Goal: Task Accomplishment & Management: Manage account settings

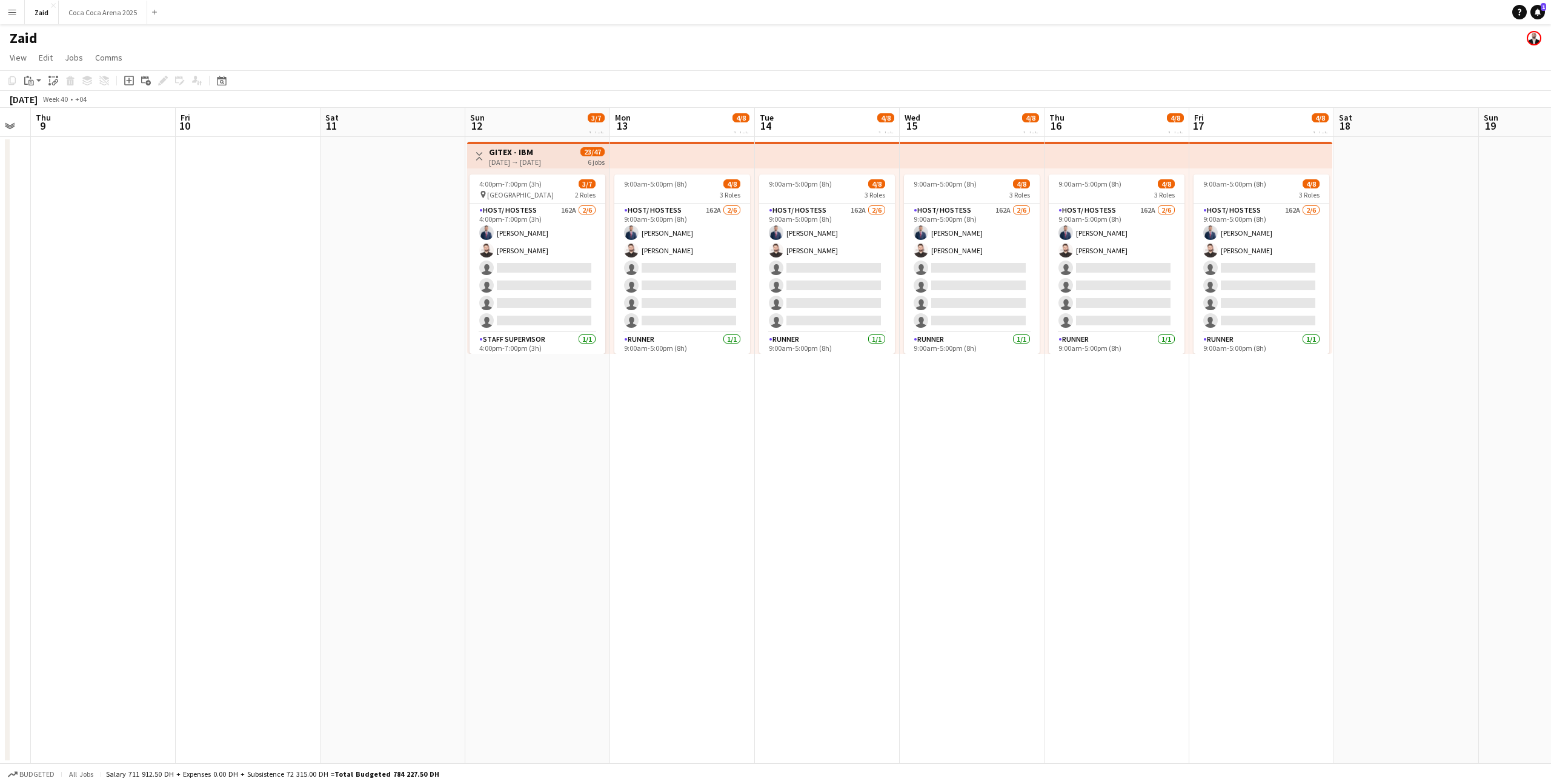
scroll to position [0, 404]
click at [890, 269] on app-card-role "Host/ Hostess 162A 2/6 9:00am-5:00pm (8h) Mohammad Al Taweel Yamen Zayegh singl…" at bounding box center [971, 267] width 136 height 129
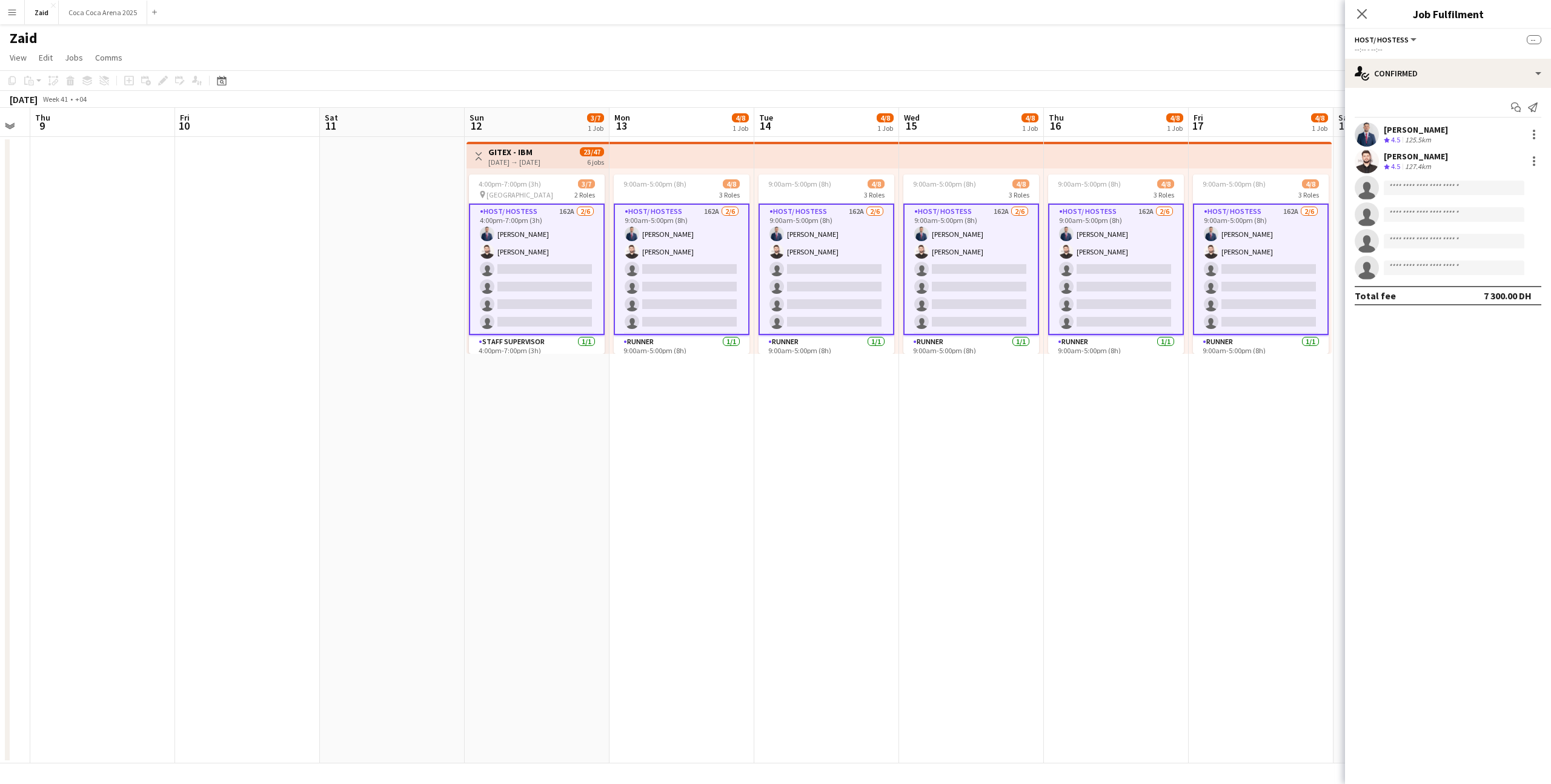
click at [890, 269] on app-card-role "Host/ Hostess 162A 2/6 9:00am-5:00pm (8h) Mohammad Al Taweel Yamen Zayegh singl…" at bounding box center [971, 269] width 136 height 131
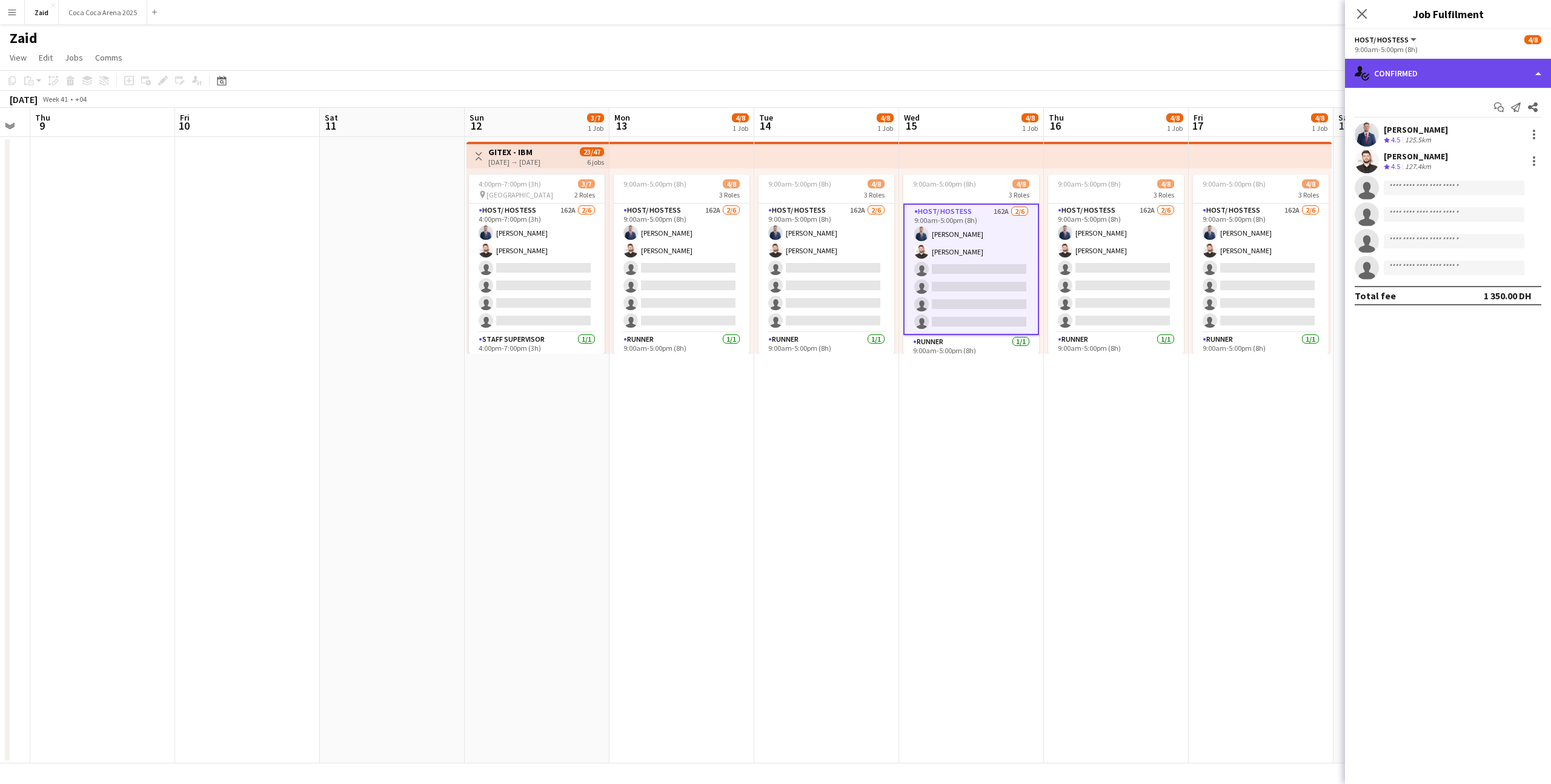
click at [890, 73] on div "single-neutral-actions-check-2 Confirmed" at bounding box center [1448, 73] width 206 height 29
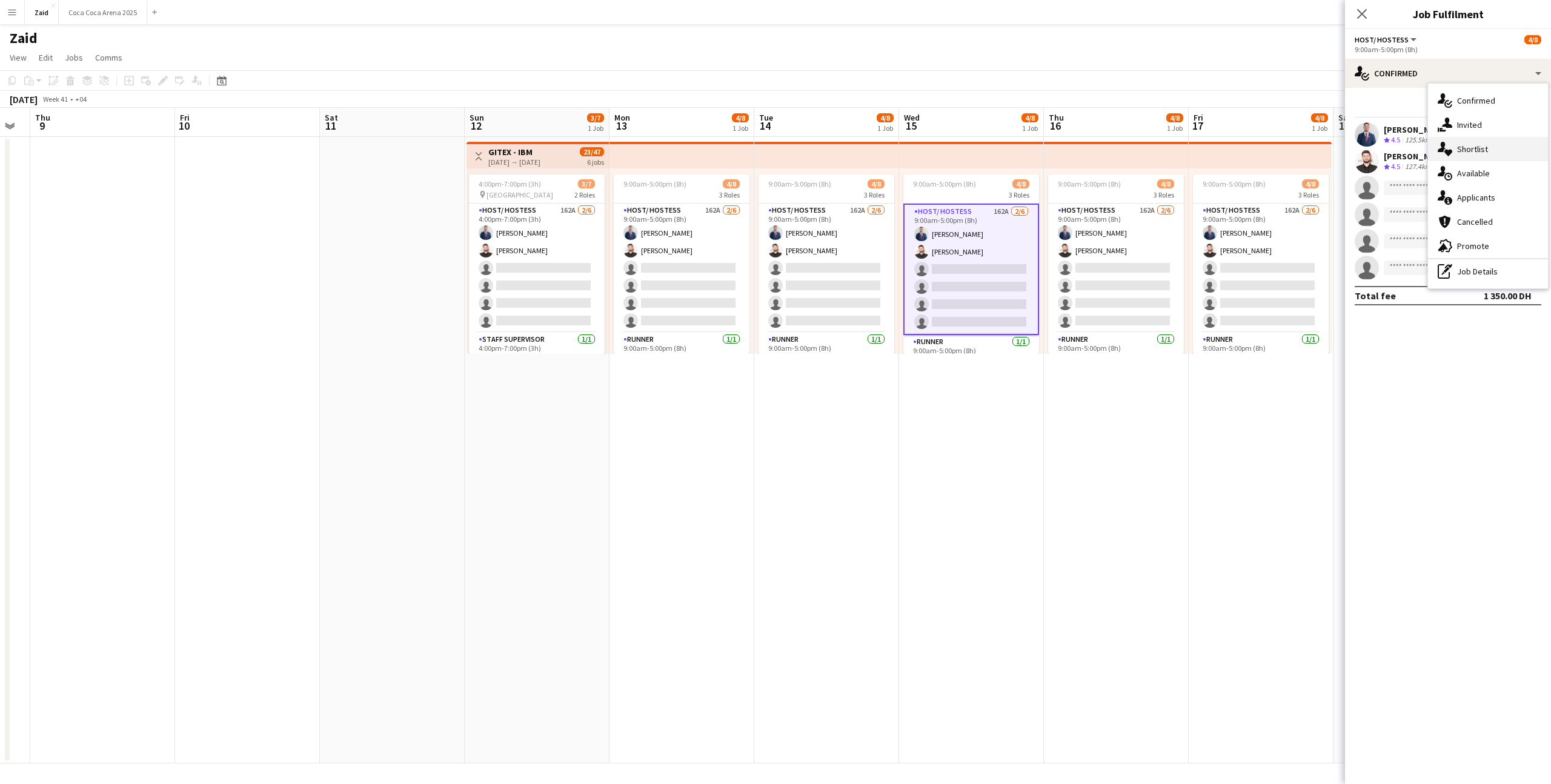
click at [890, 140] on div "single-neutral-actions-heart Shortlist" at bounding box center [1488, 148] width 120 height 24
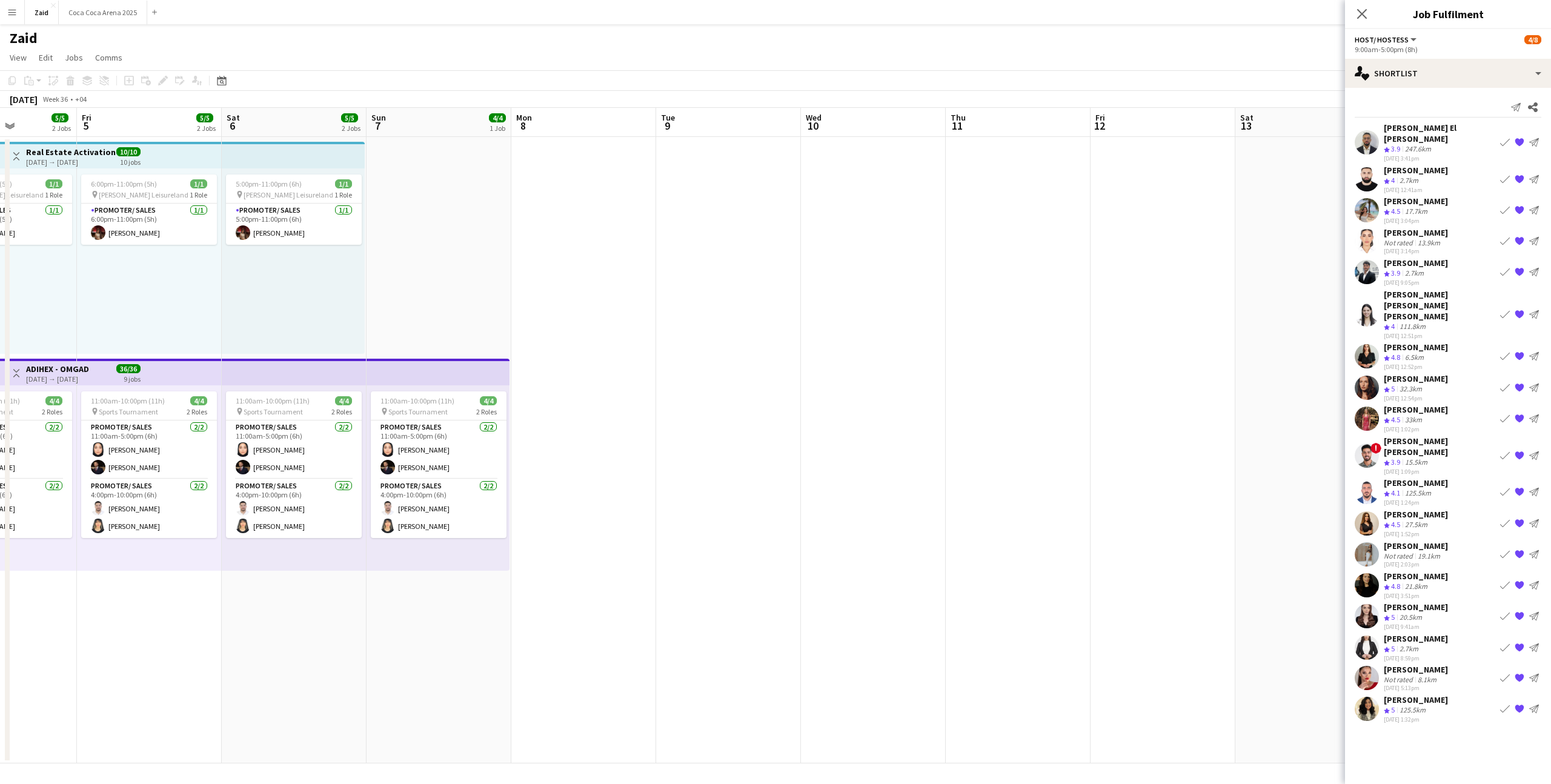
scroll to position [0, 310]
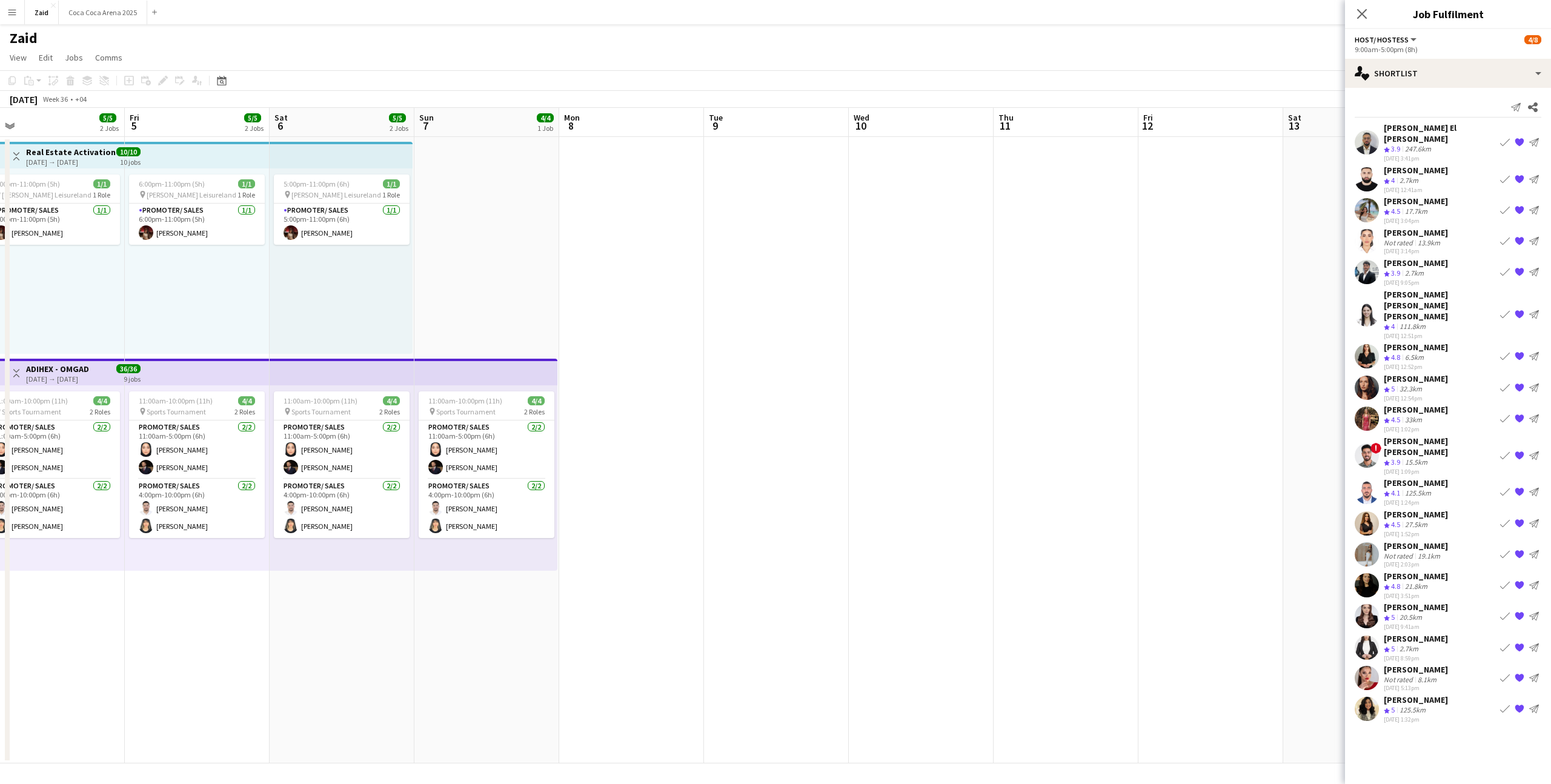
click at [636, 417] on app-date-cell at bounding box center [632, 449] width 145 height 626
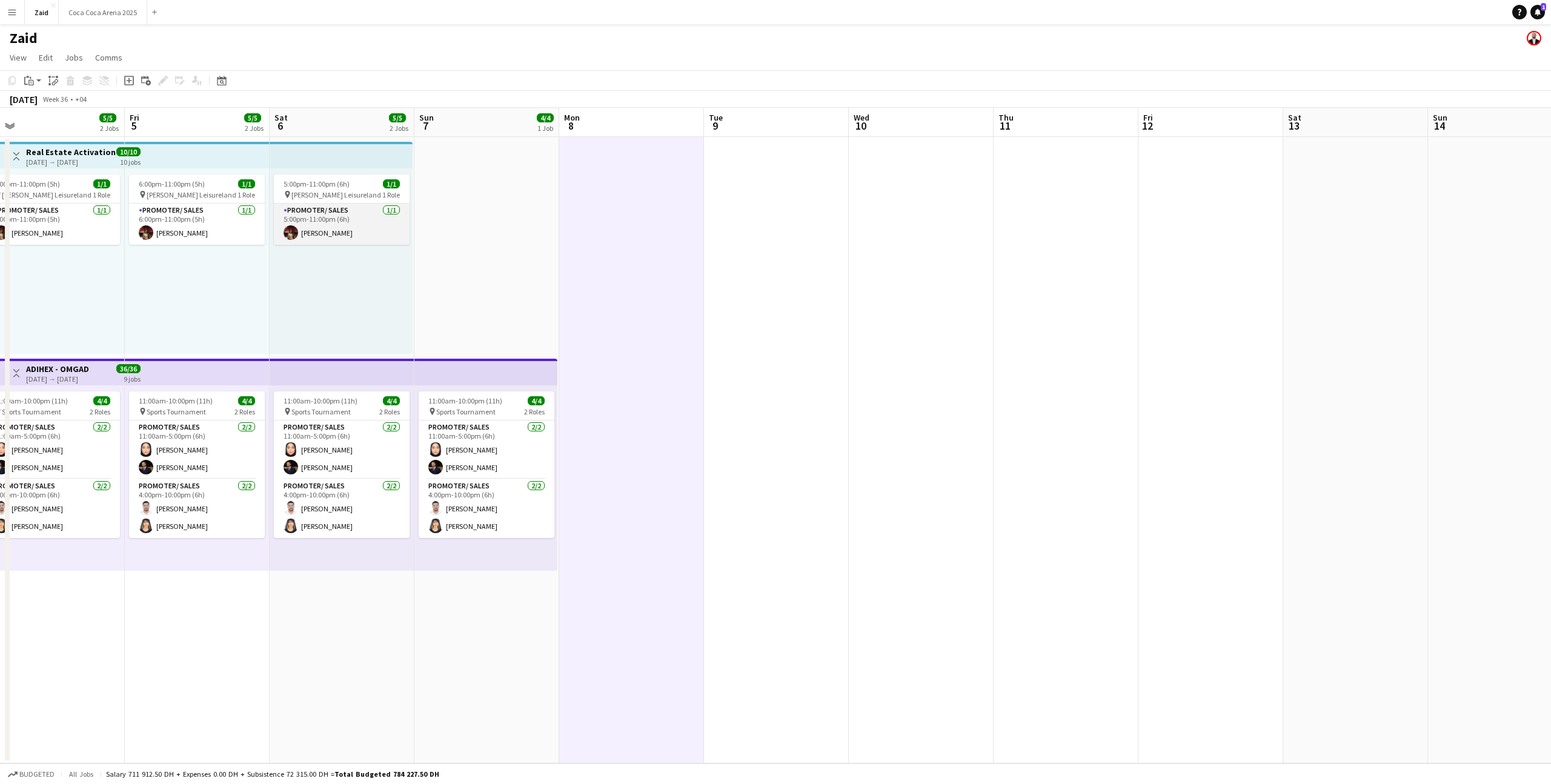
click at [391, 236] on app-card-role "Promoter/ Sales 1/1 5:00pm-11:00pm (6h) Diala Belal" at bounding box center [342, 224] width 136 height 41
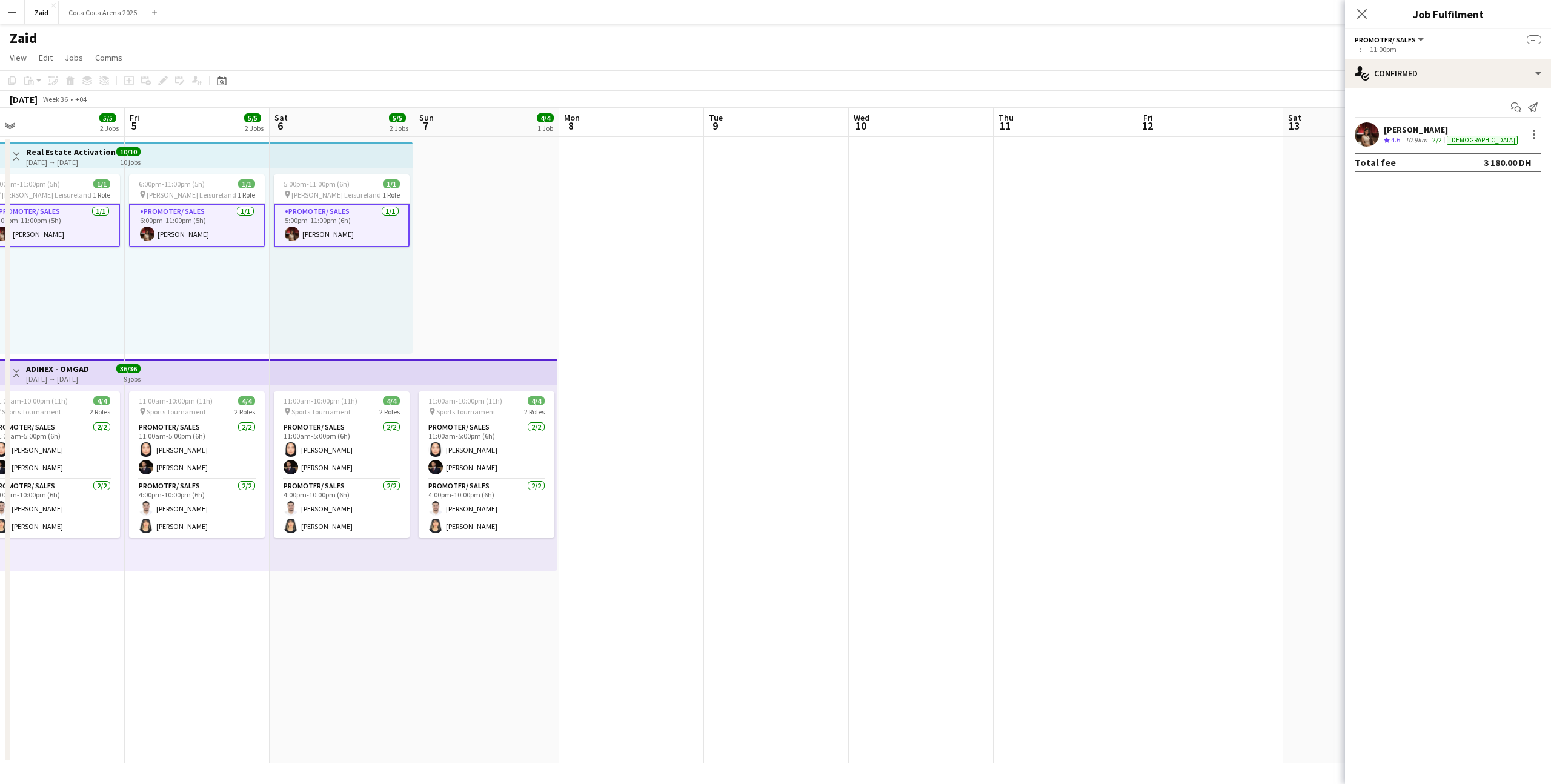
click at [376, 170] on div "5:00pm-11:00pm (6h) 1/1 pin Al Nasr Leisureland 1 Role Promoter/ Sales 1/1 5:00…" at bounding box center [341, 261] width 143 height 185
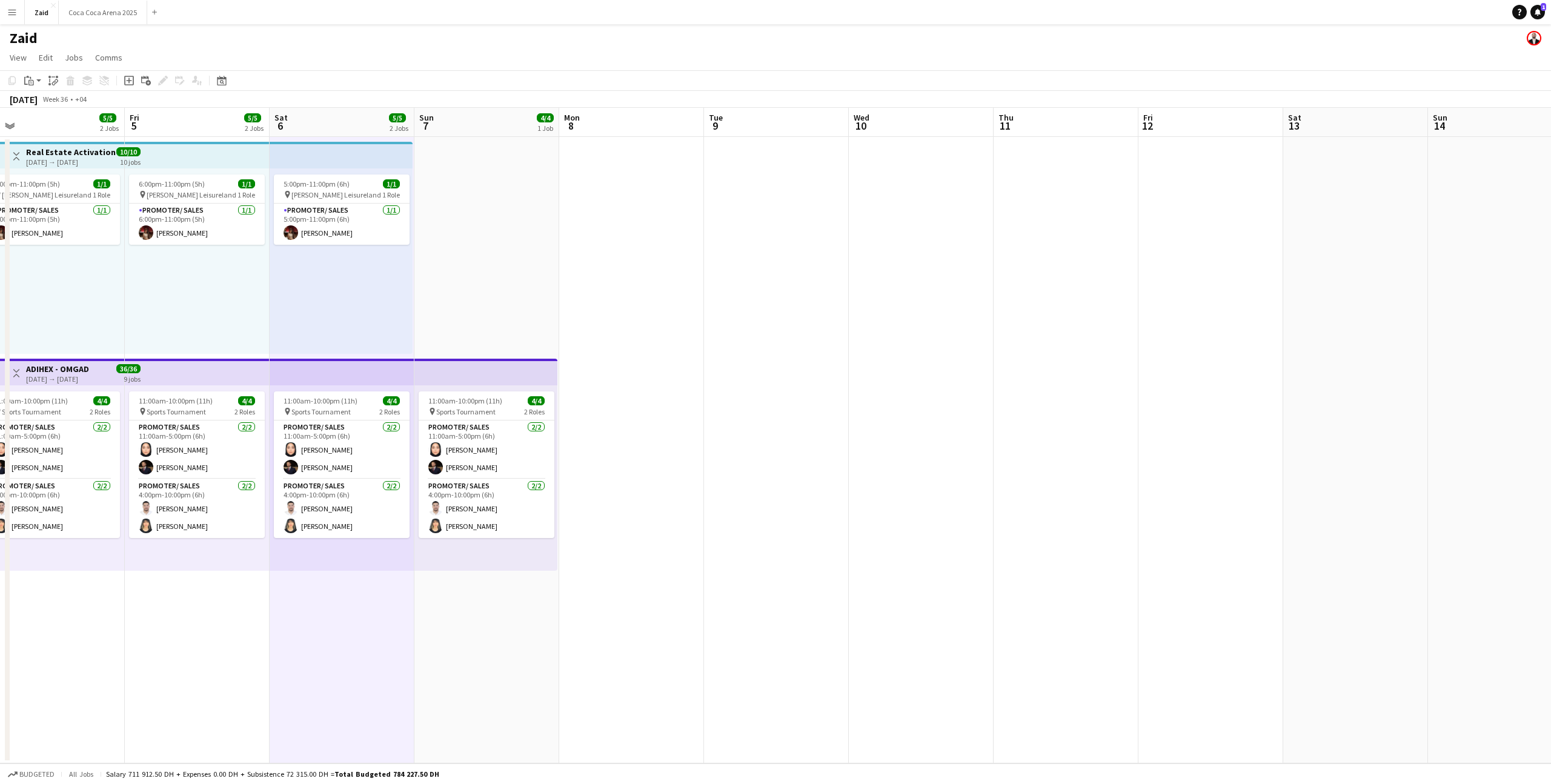
click at [363, 157] on app-top-bar at bounding box center [341, 155] width 143 height 27
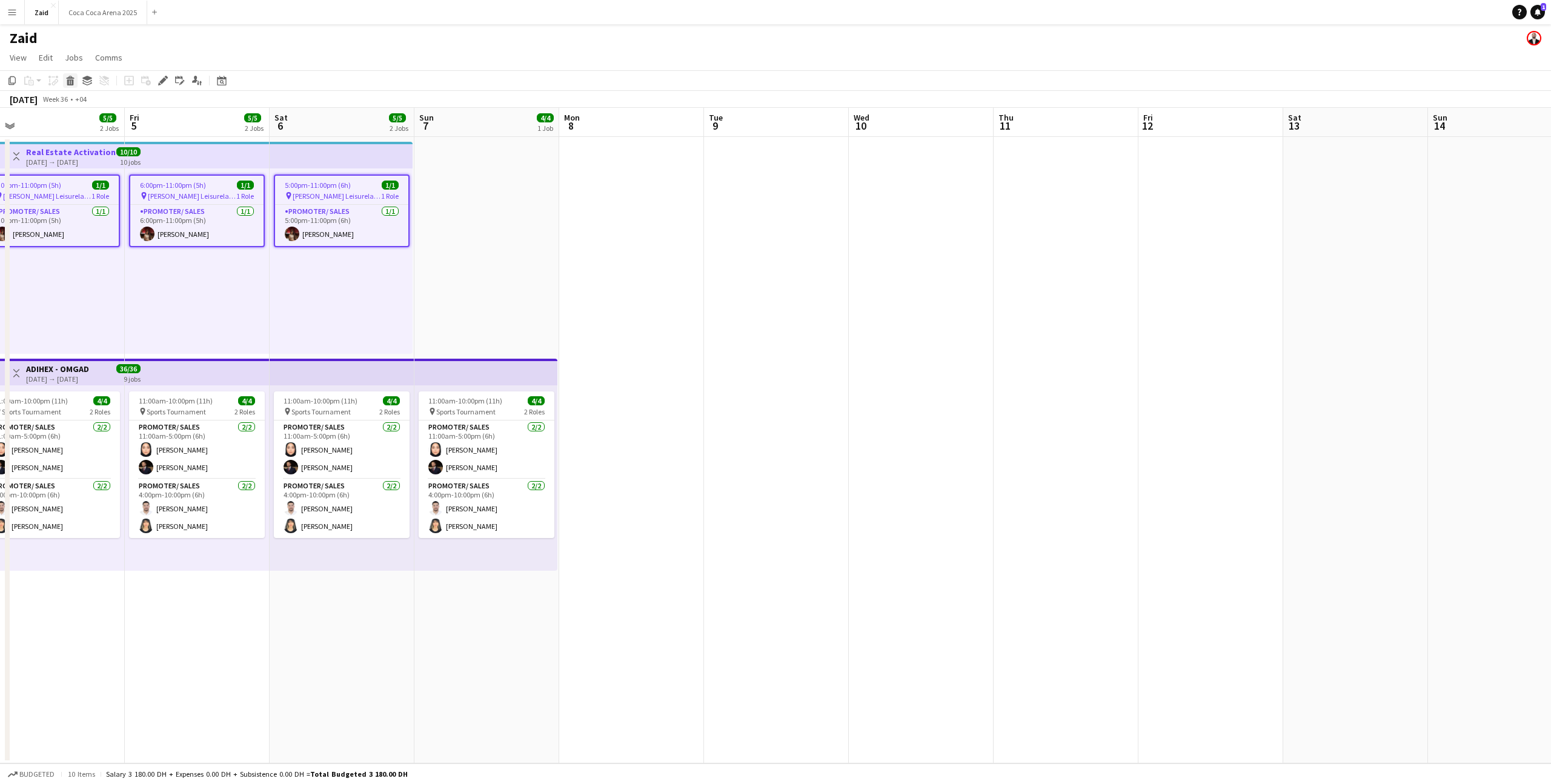
click at [73, 82] on icon "Delete" at bounding box center [70, 80] width 10 height 10
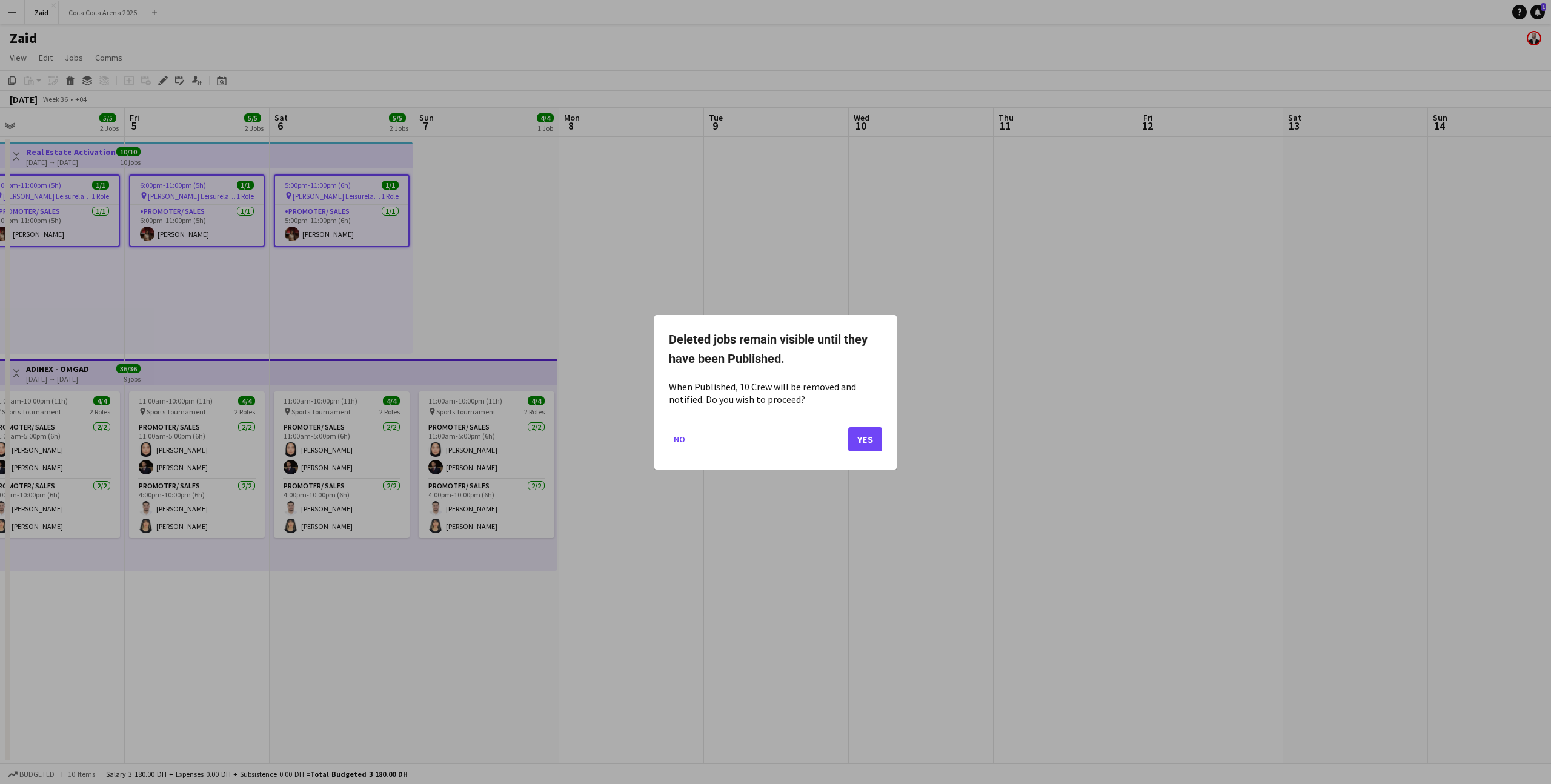
click at [804, 212] on div at bounding box center [775, 392] width 1551 height 784
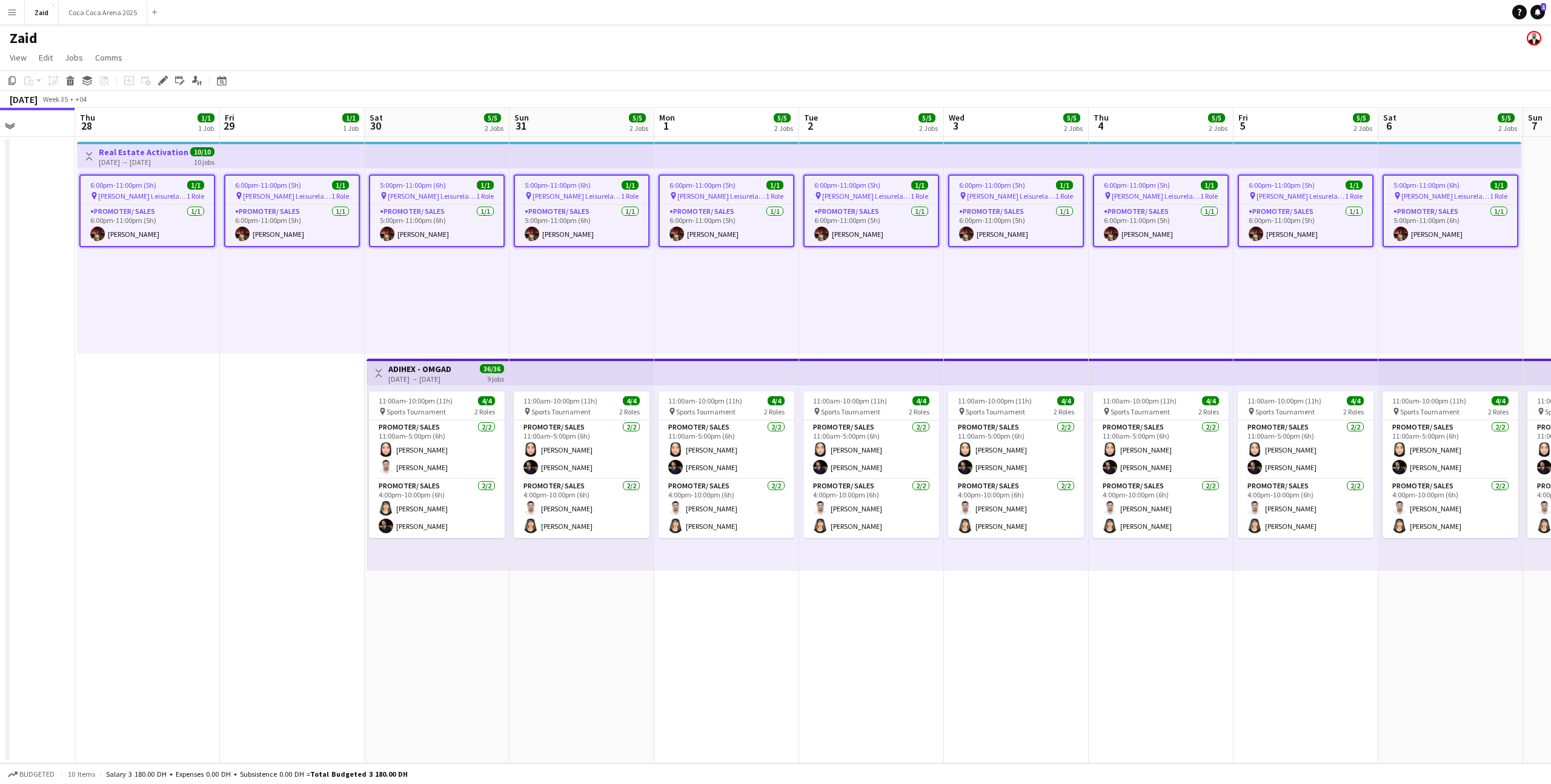
scroll to position [0, 321]
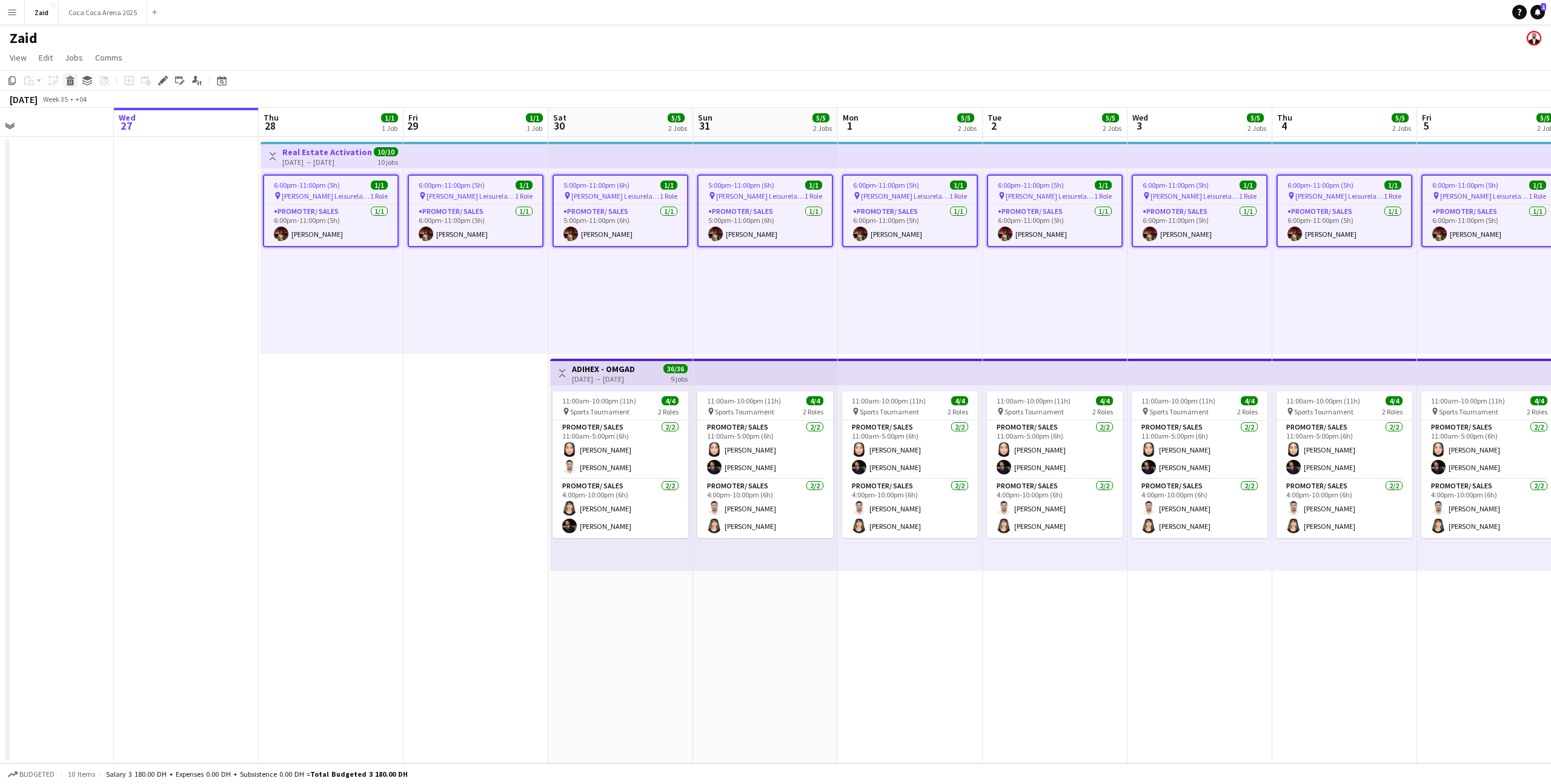
click at [71, 81] on icon "Delete" at bounding box center [70, 80] width 10 height 10
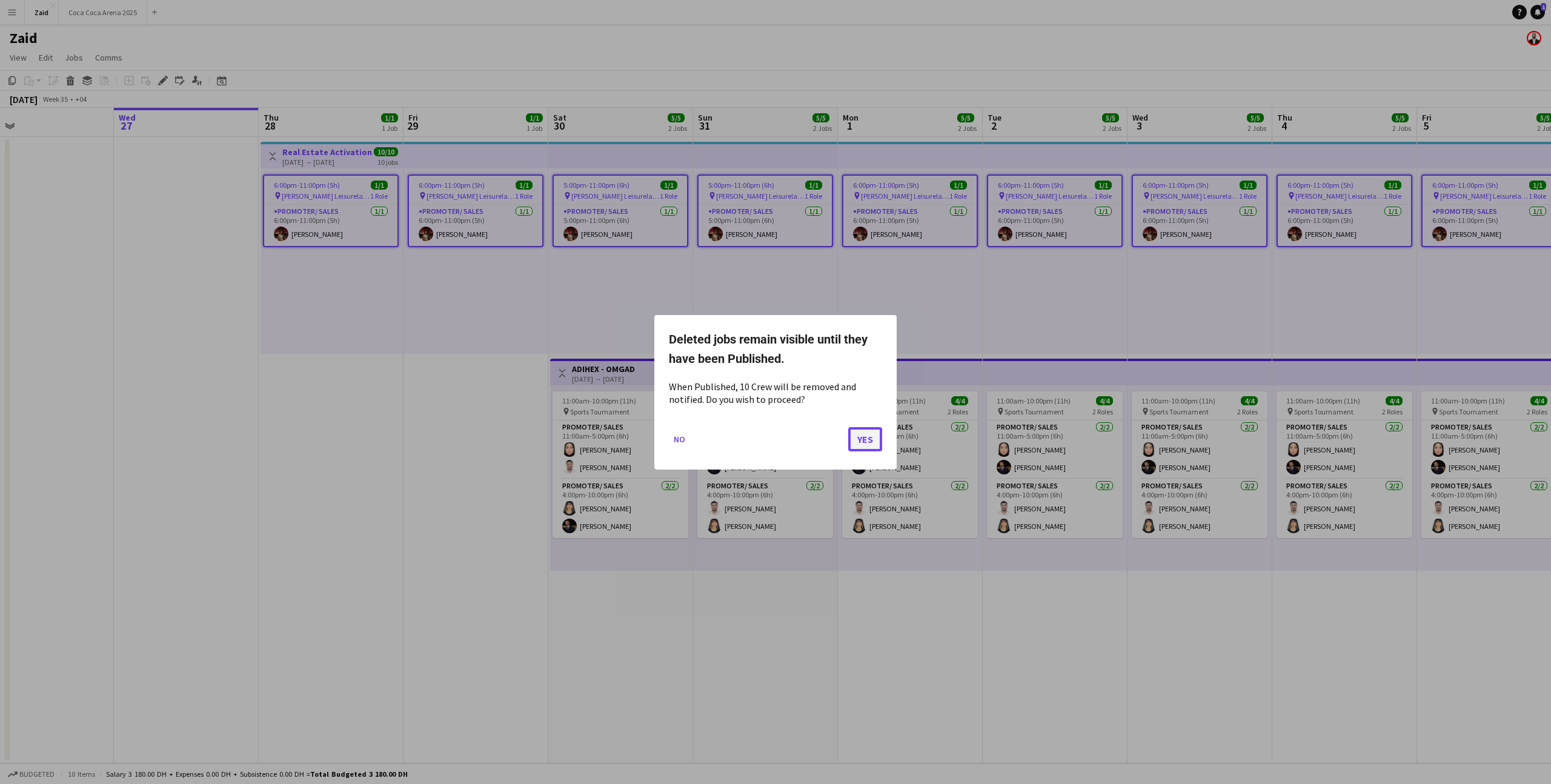
click at [856, 434] on button "Yes" at bounding box center [865, 438] width 34 height 24
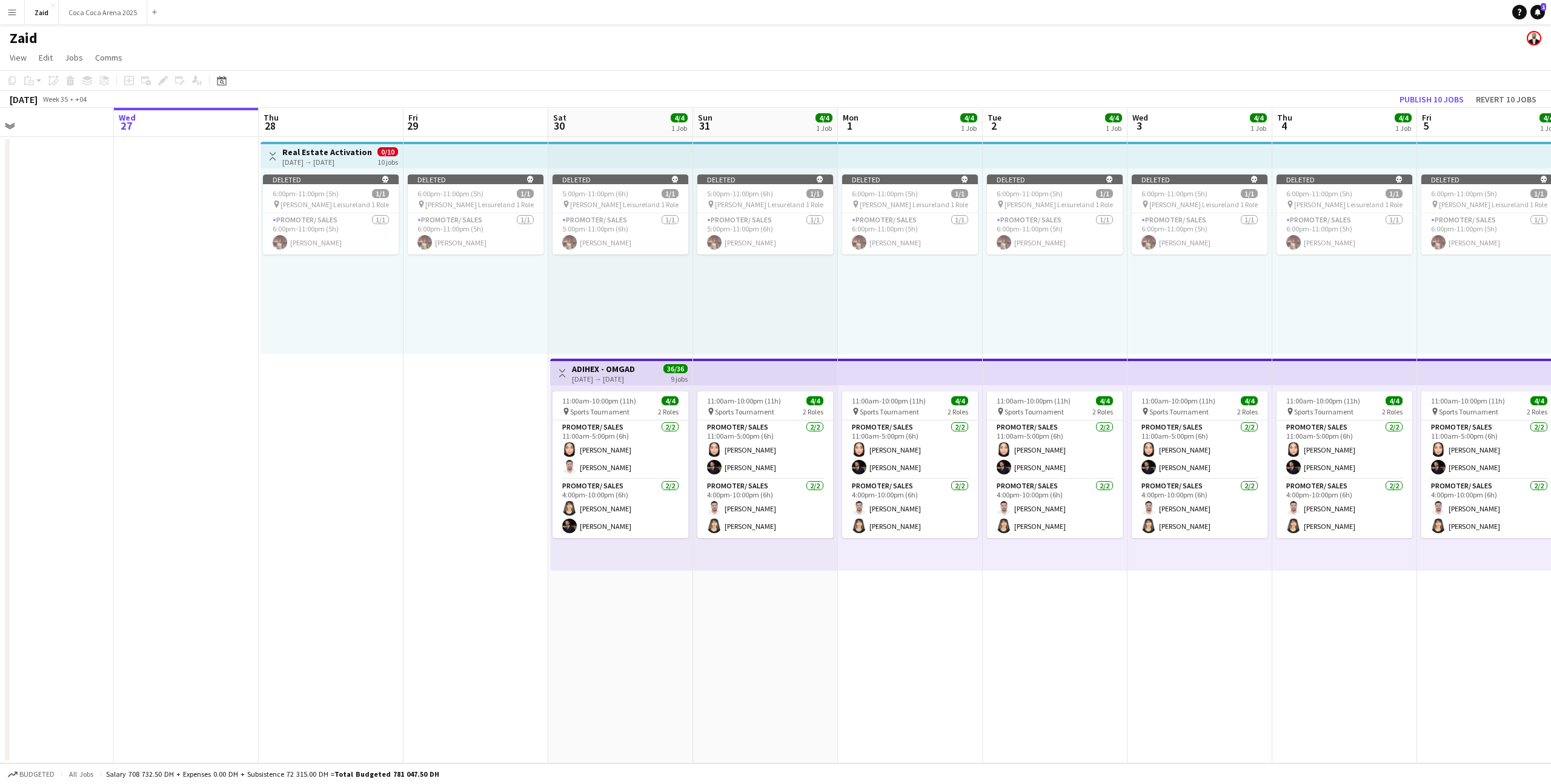
click at [838, 307] on div "Deleted skull 6:00pm-11:00pm (5h) 1/1 pin Al Nasr Leisureland 1 Role Promoter/ …" at bounding box center [911, 261] width 145 height 185
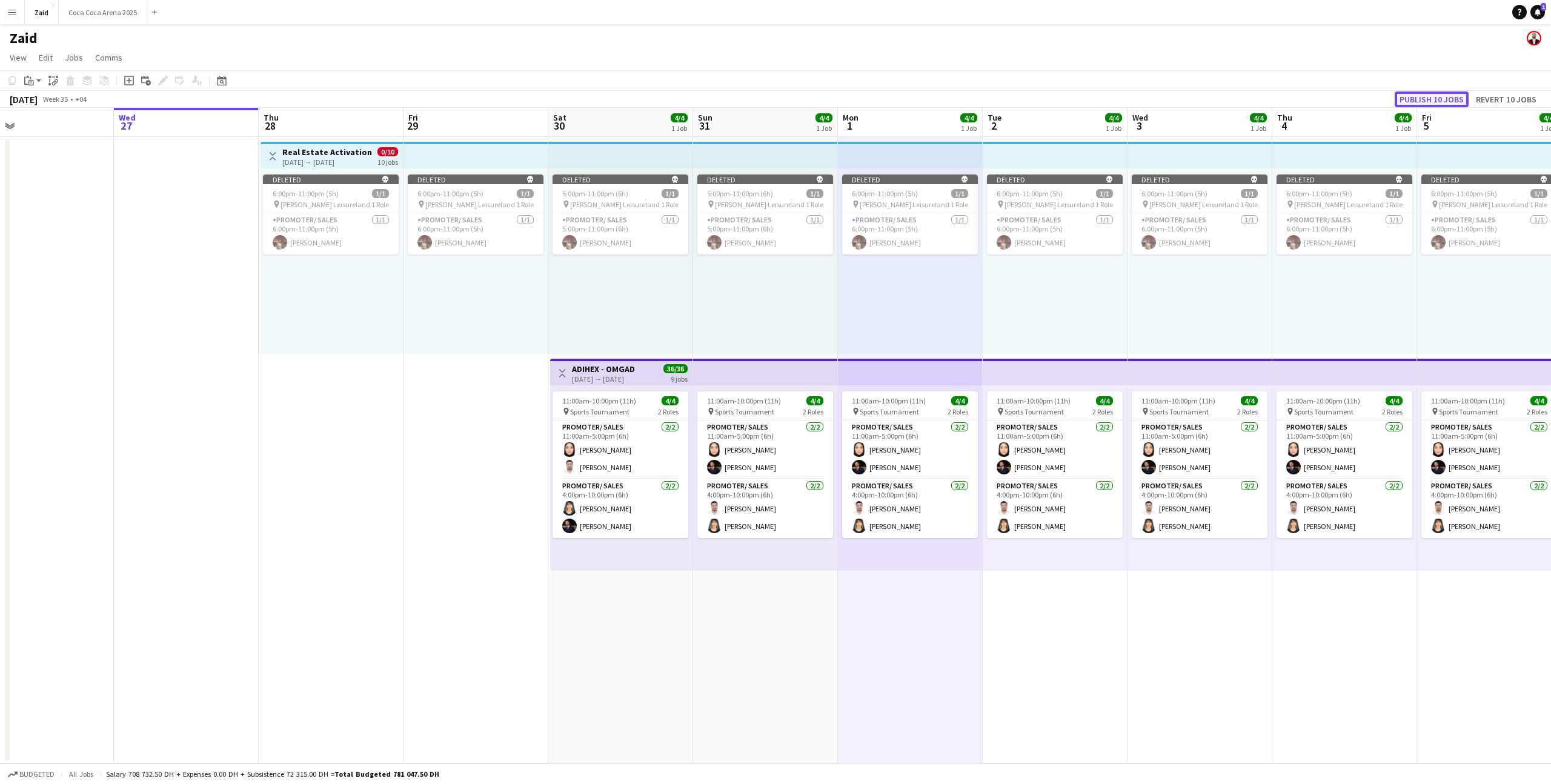
click at [890, 100] on button "Publish 10 jobs" at bounding box center [1432, 99] width 74 height 16
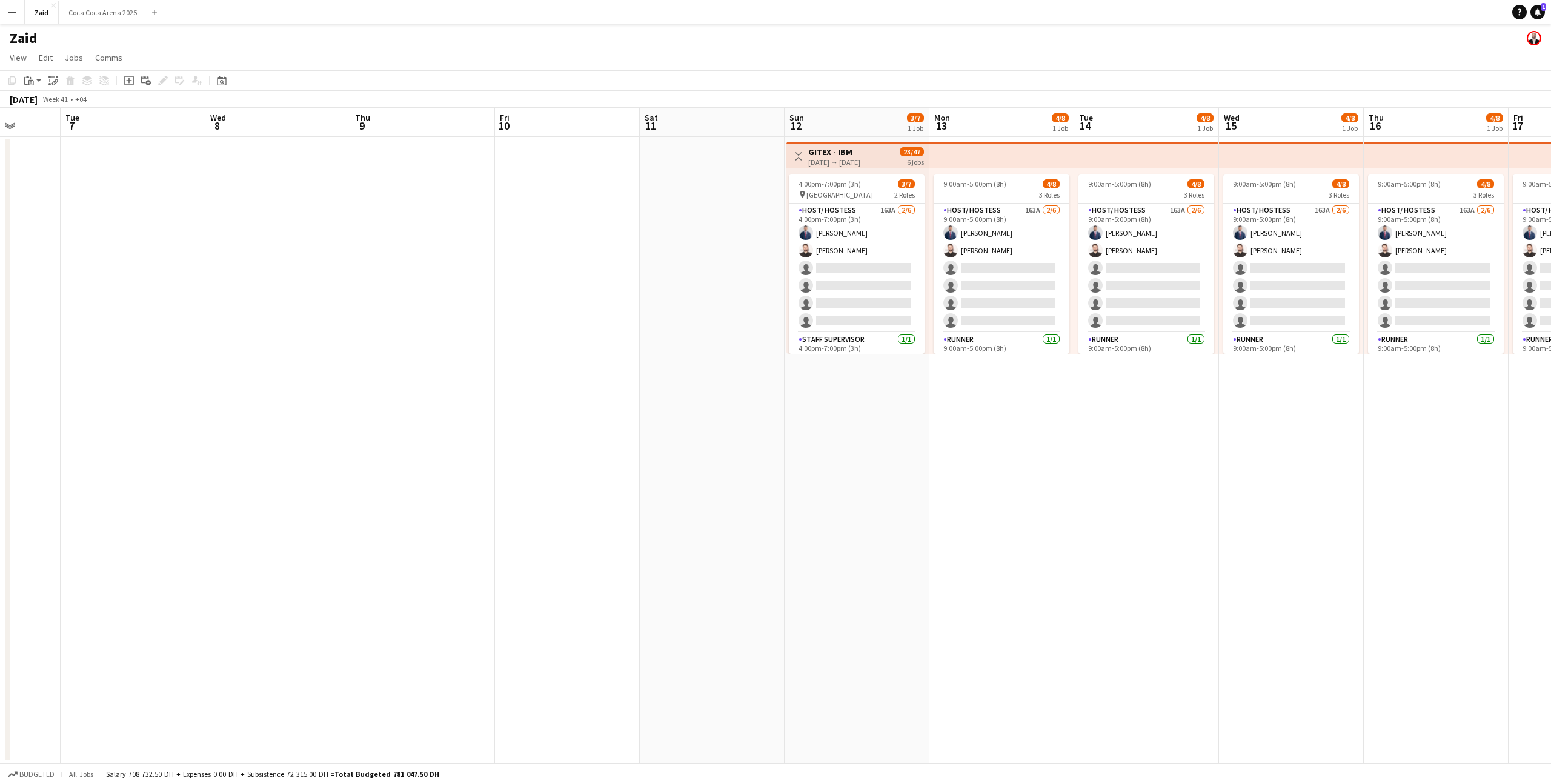
scroll to position [0, 517]
click at [889, 297] on app-card-role "Host/ Hostess 163A 2/6 4:00pm-7:00pm (3h) Mohammad Al Taweel Yamen Zayegh singl…" at bounding box center [858, 267] width 136 height 129
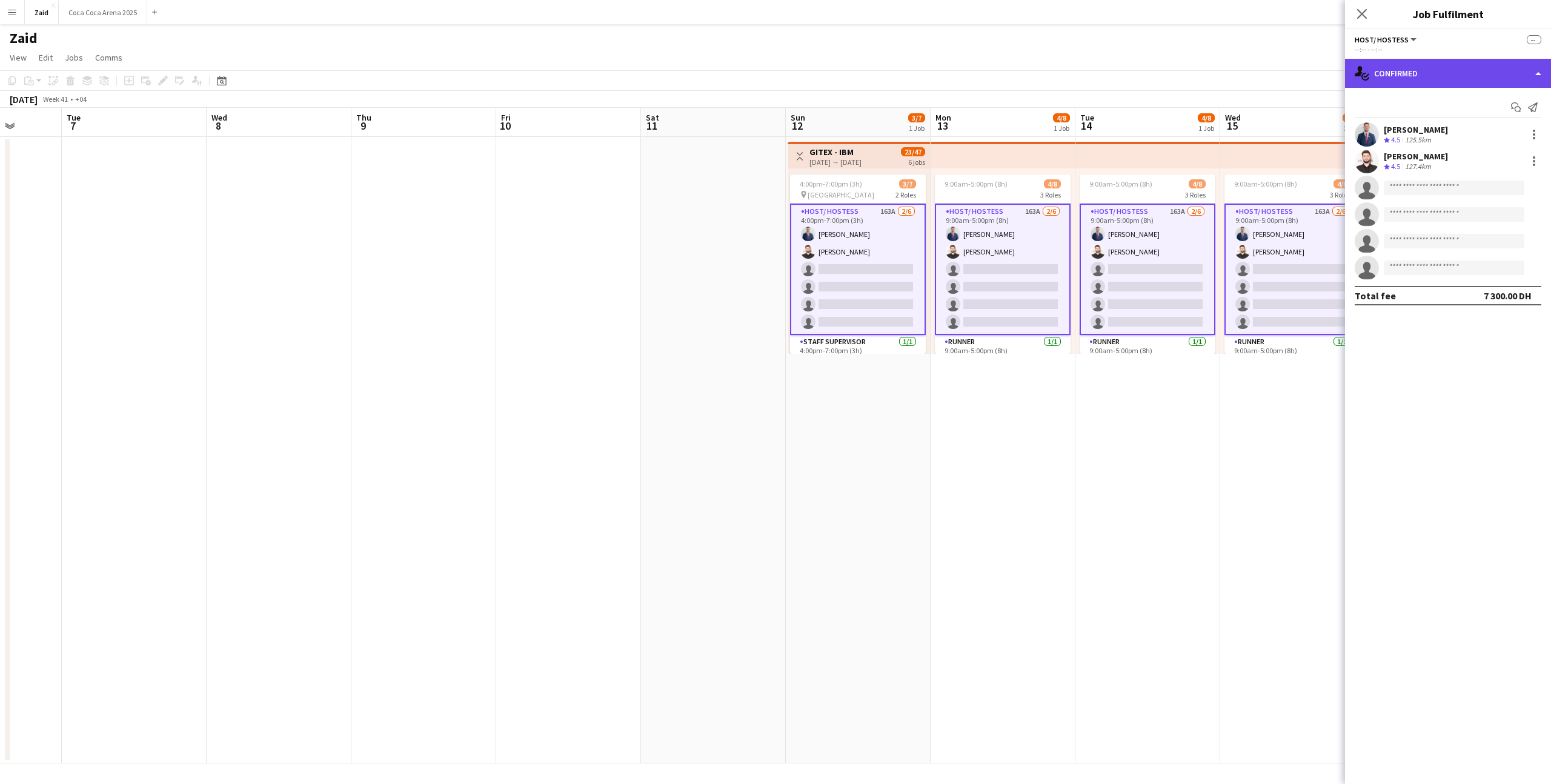
click at [890, 80] on div "single-neutral-actions-check-2 Confirmed" at bounding box center [1448, 73] width 206 height 29
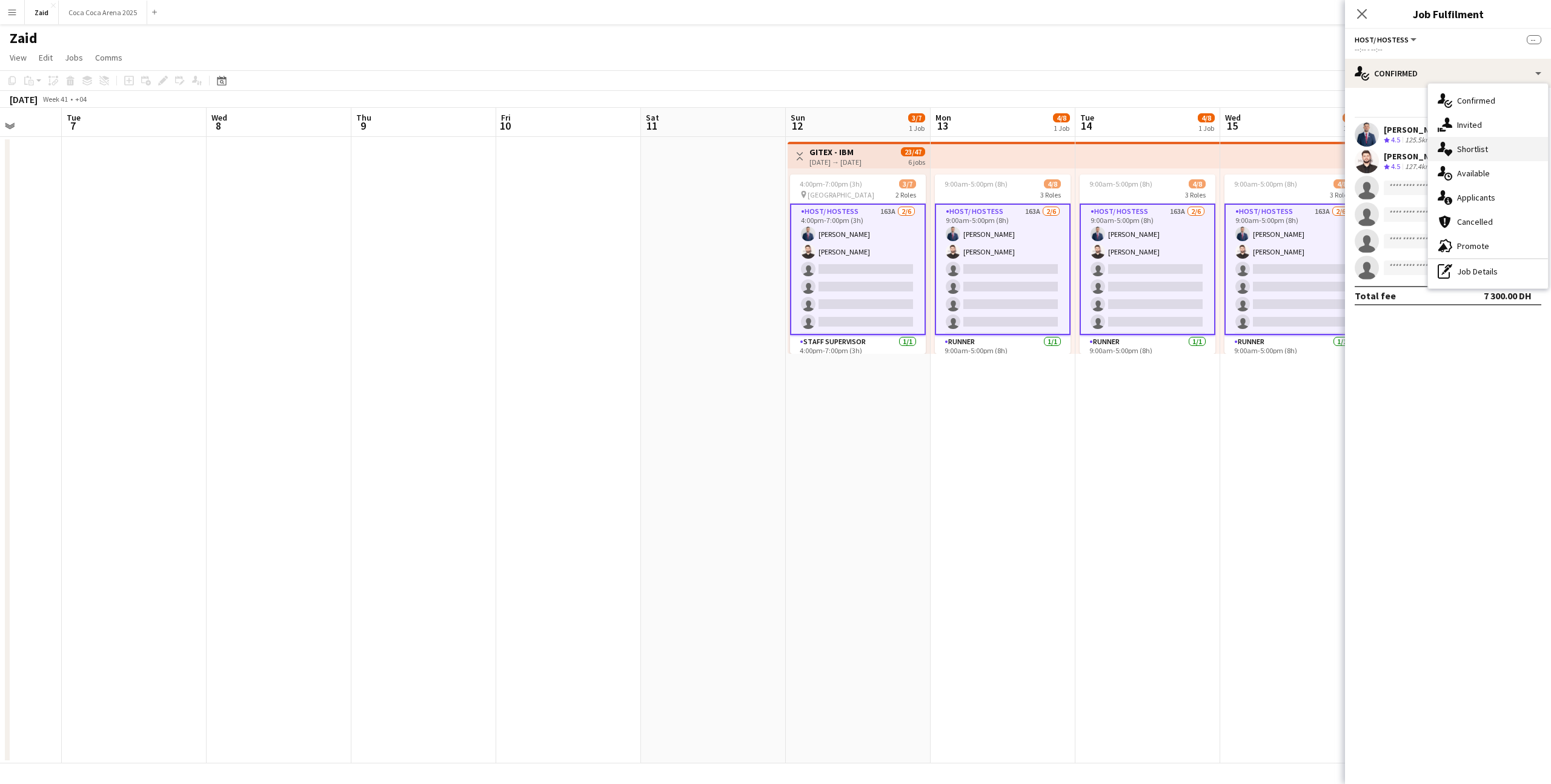
click at [890, 146] on div "single-neutral-actions-heart Shortlist" at bounding box center [1488, 148] width 120 height 24
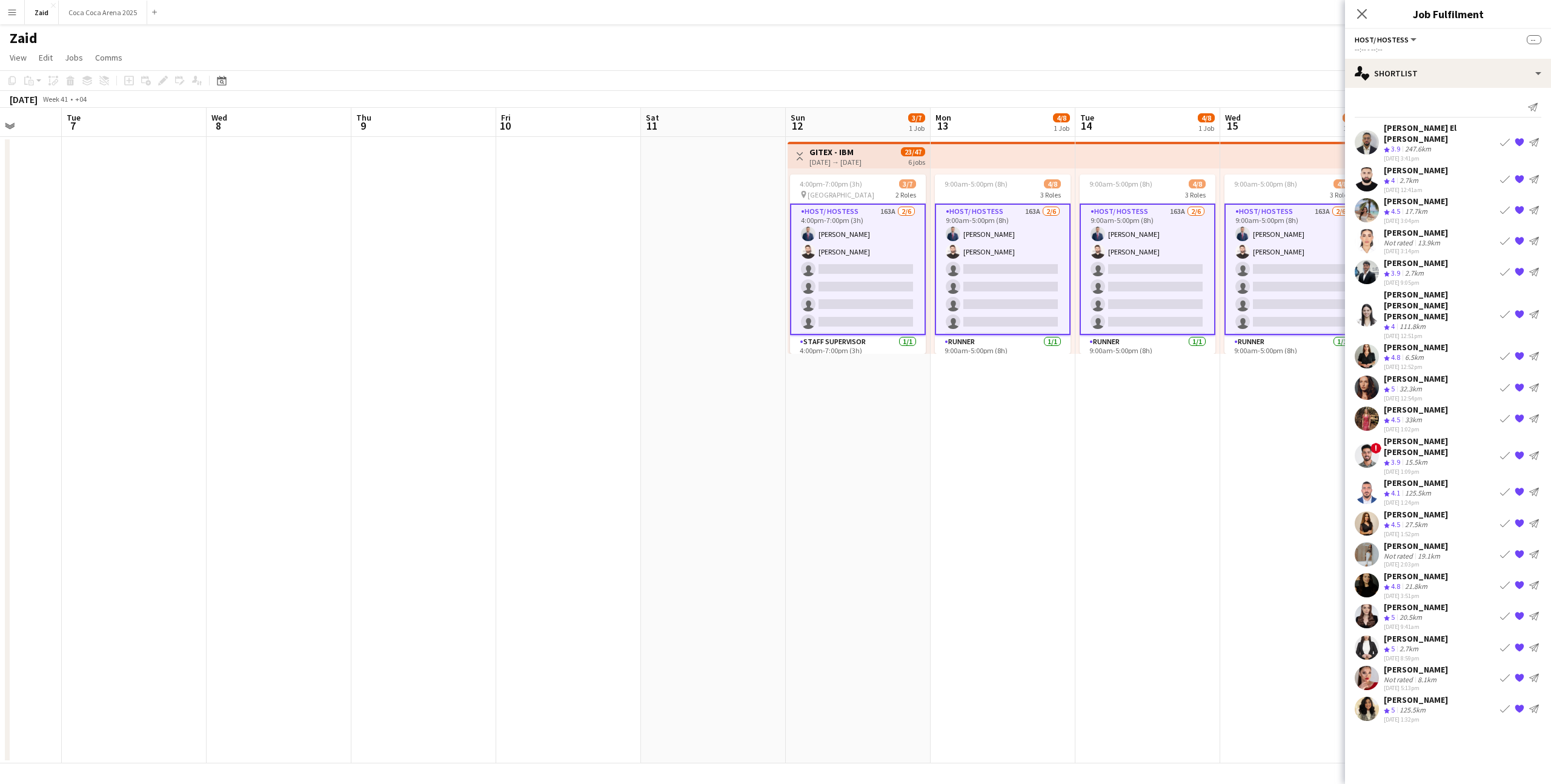
click at [890, 352] on app-icon "Book crew" at bounding box center [1505, 356] width 10 height 10
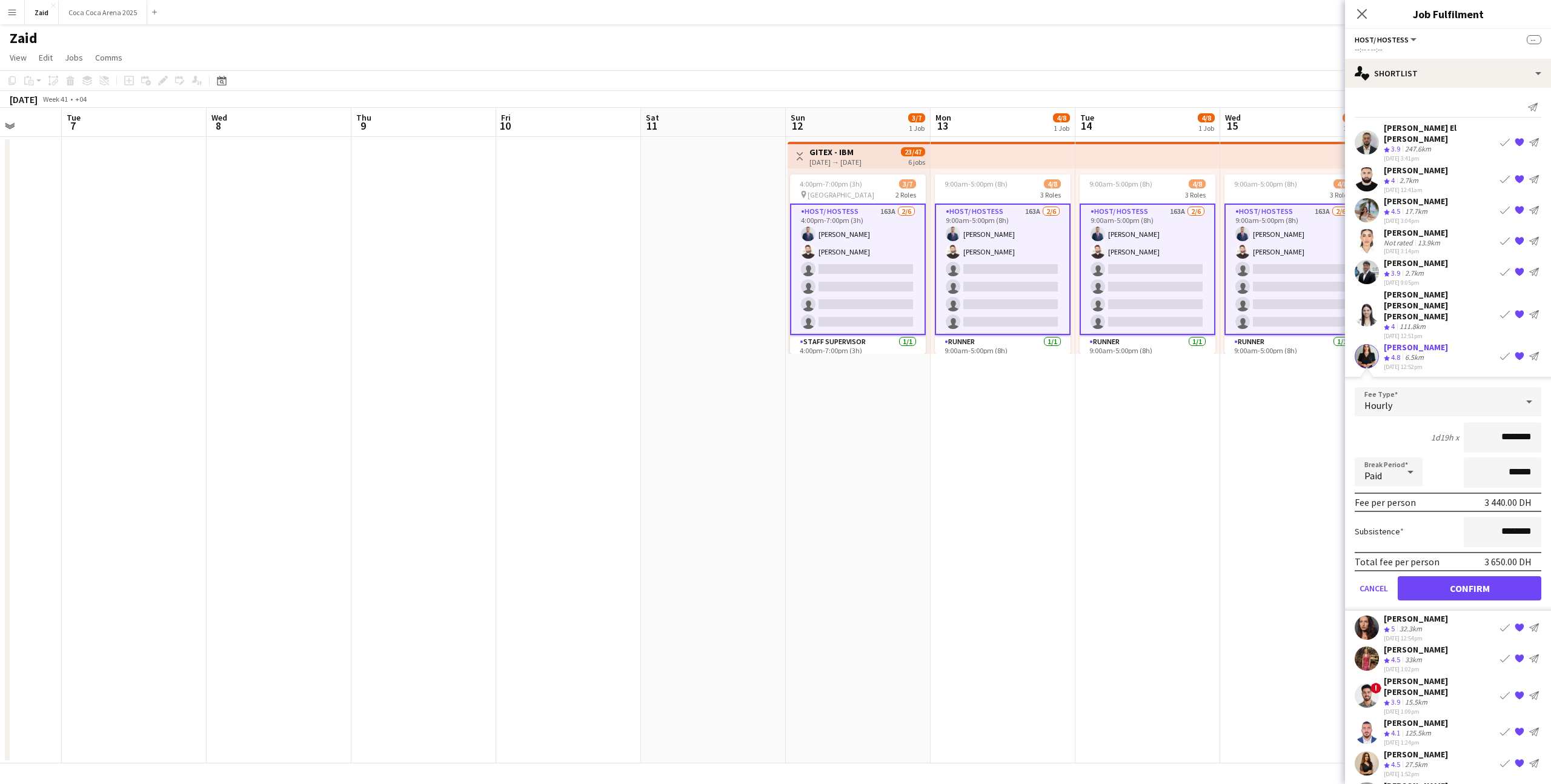
click at [890, 483] on form "Fee Type Hourly 1d19h x ******** Break Period Paid ****** Fee per person 3 440.…" at bounding box center [1448, 498] width 206 height 223
click at [890, 483] on button "Confirm" at bounding box center [1469, 588] width 144 height 24
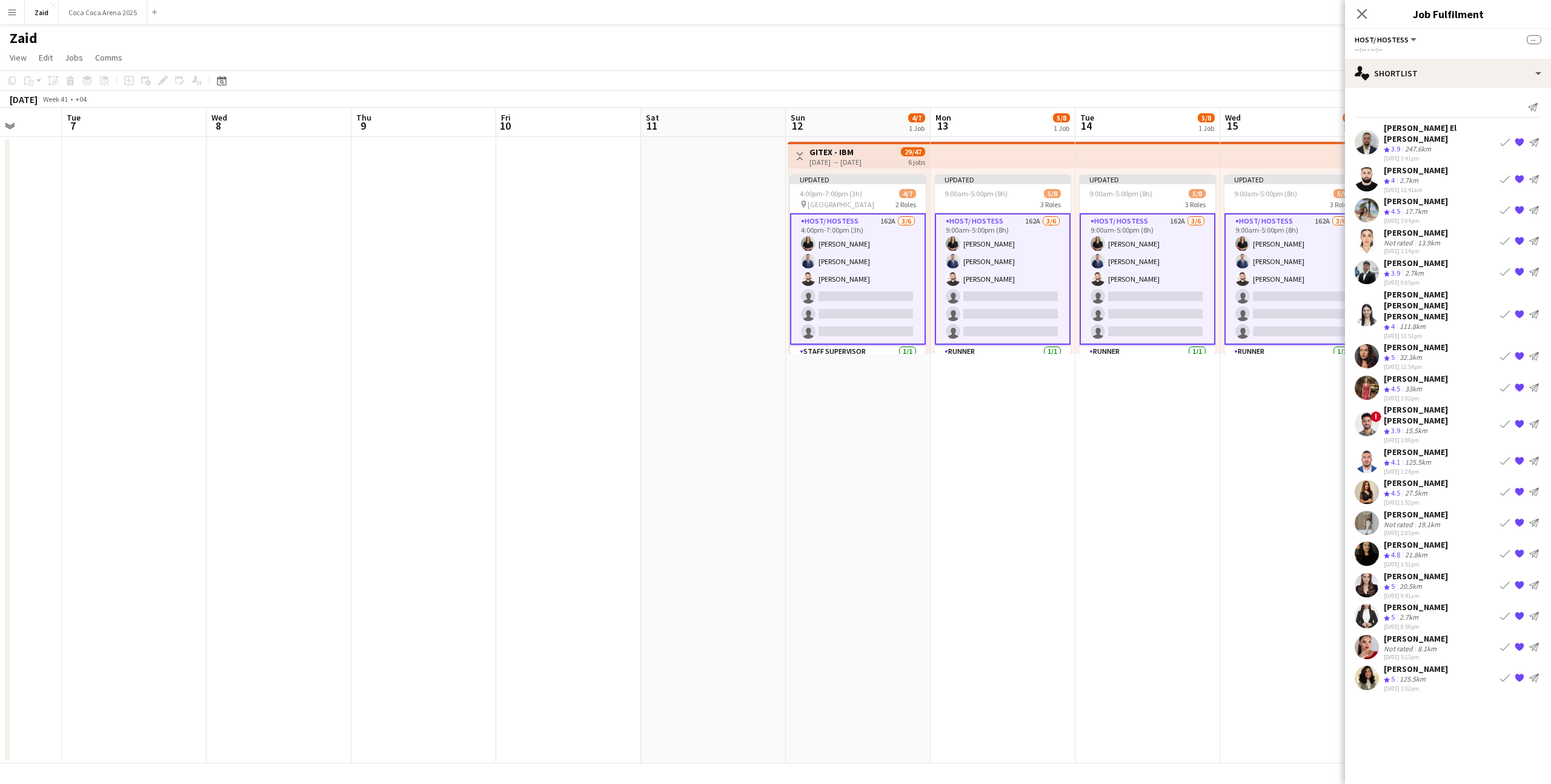
click at [890, 174] on app-icon "Book crew" at bounding box center [1505, 179] width 10 height 10
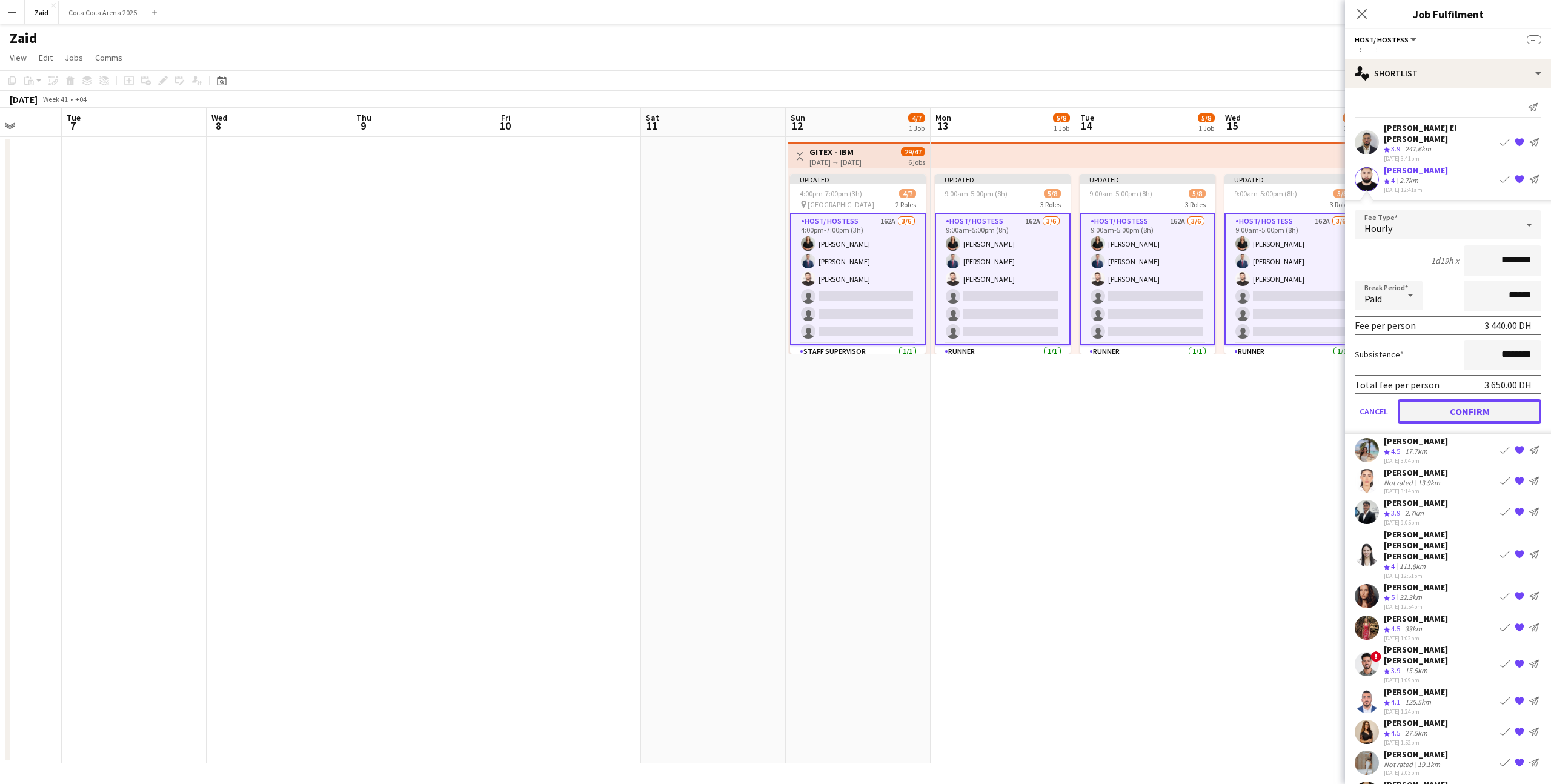
click at [890, 399] on button "Confirm" at bounding box center [1469, 410] width 144 height 24
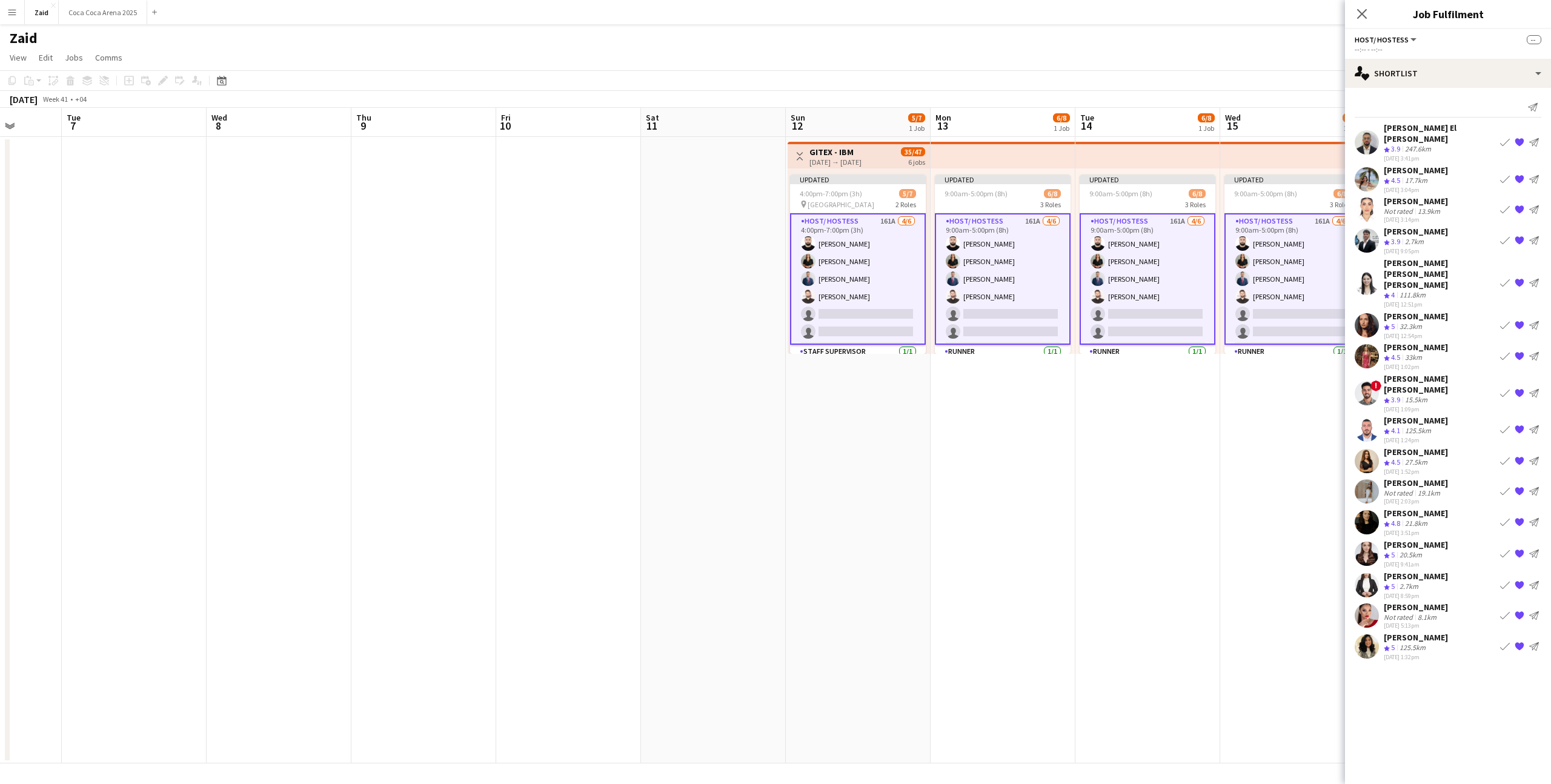
click at [890, 236] on app-icon "Book crew" at bounding box center [1505, 240] width 10 height 10
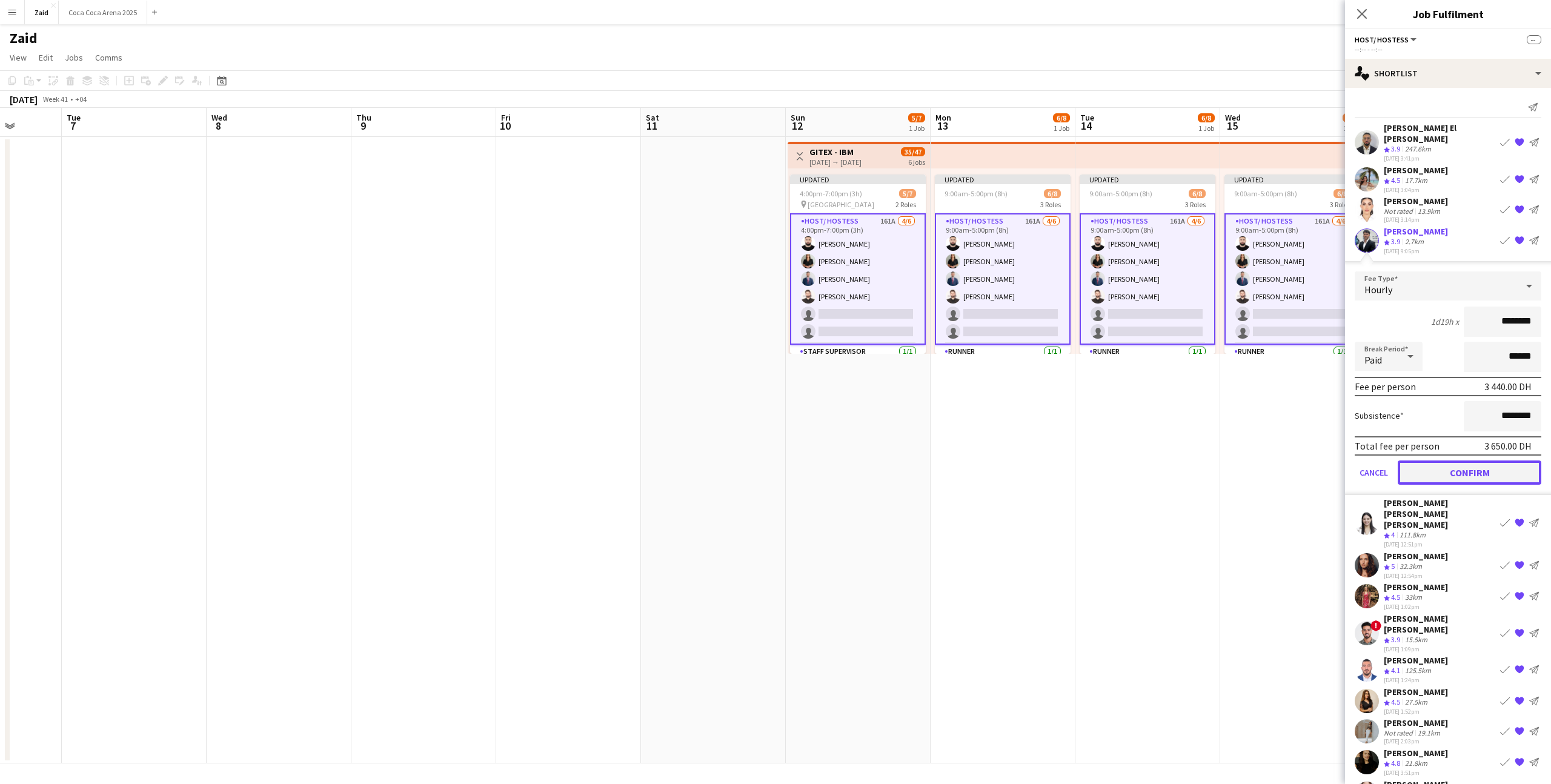
click at [890, 460] on button "Confirm" at bounding box center [1469, 472] width 144 height 24
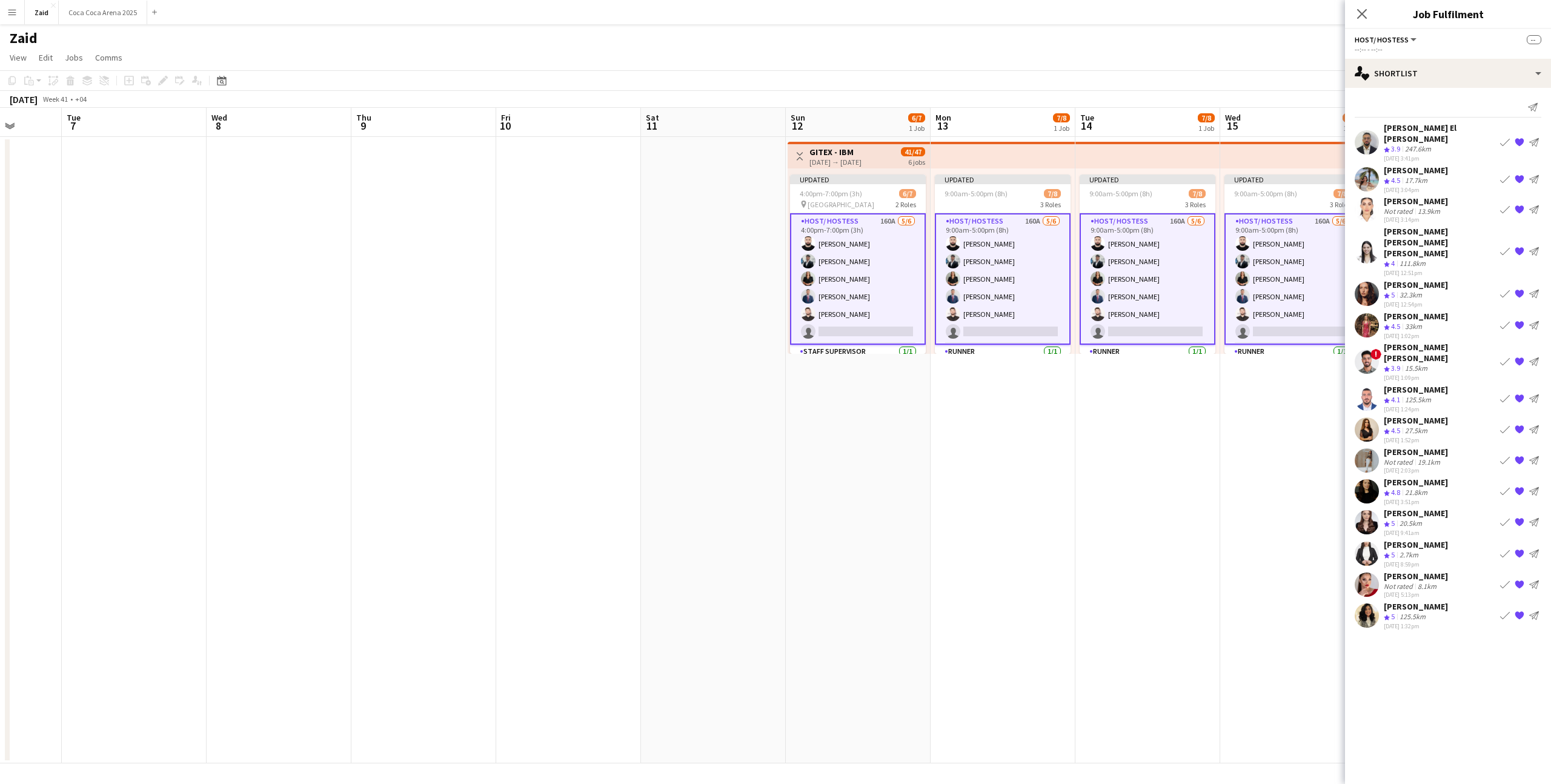
click at [890, 320] on app-icon "Book crew" at bounding box center [1505, 324] width 10 height 10
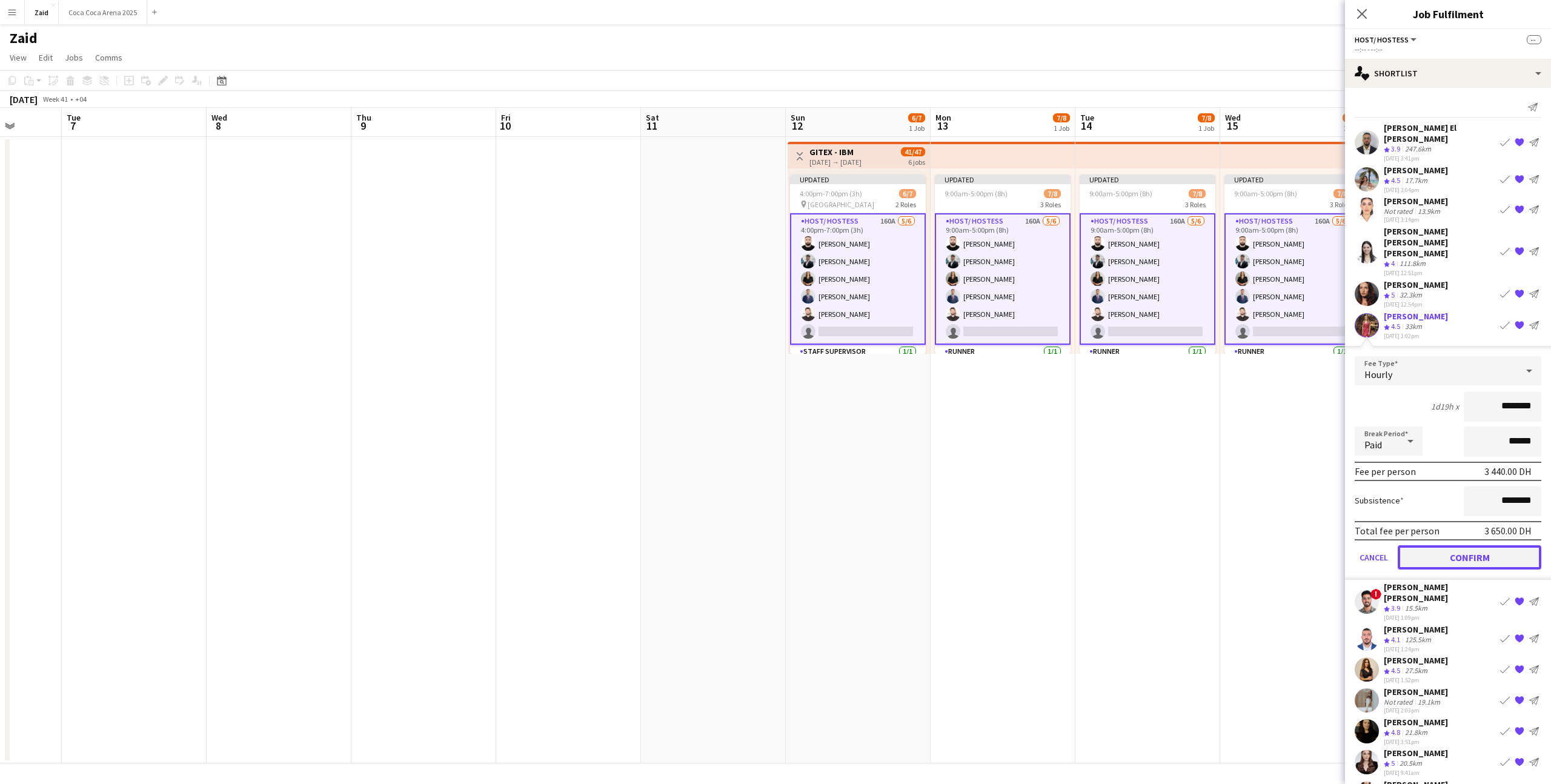
click at [890, 483] on button "Confirm" at bounding box center [1469, 556] width 144 height 24
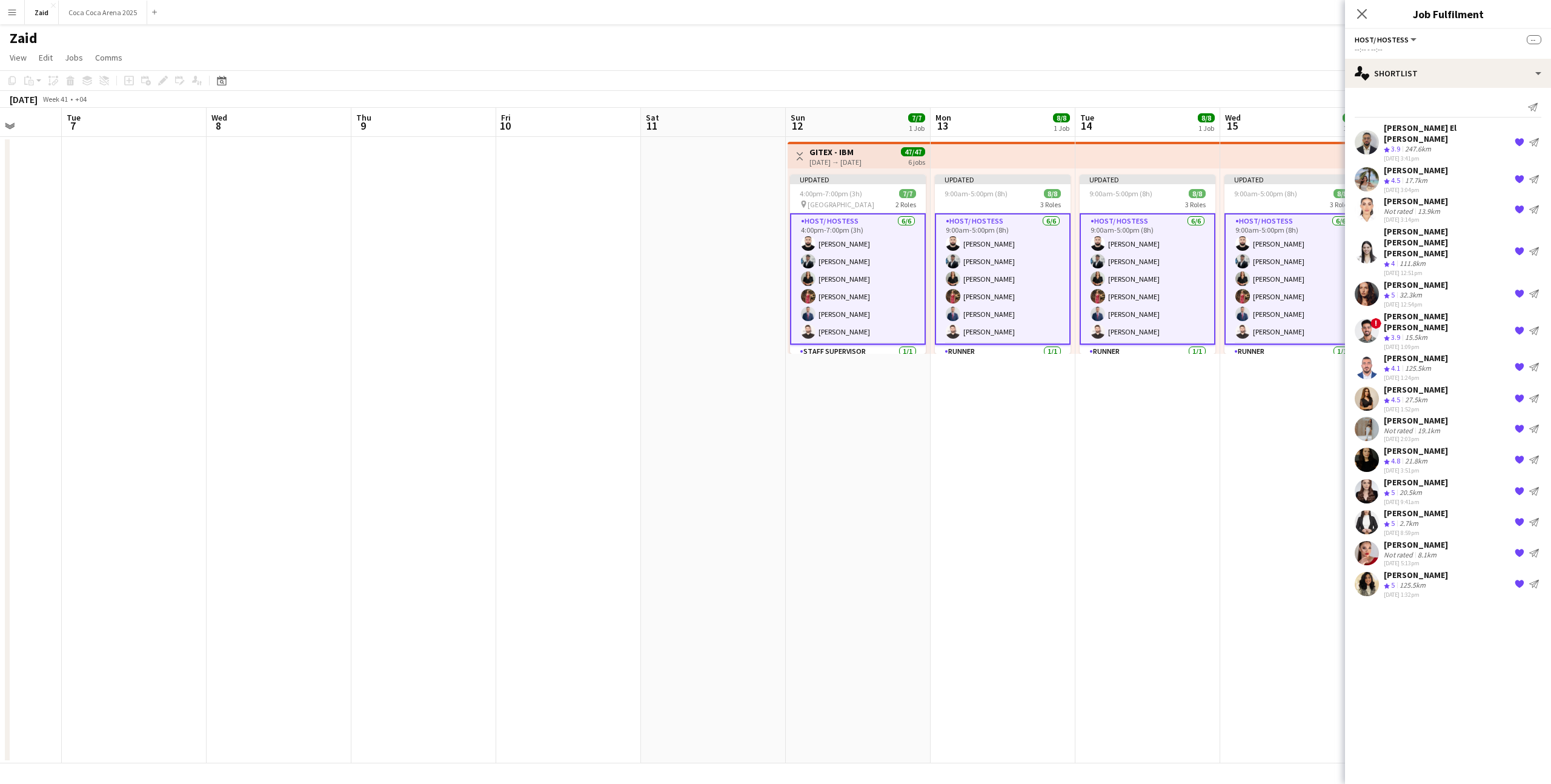
click at [890, 452] on app-date-cell "Updated 9:00am-5:00pm (8h) 8/8 3 Roles Host/ Hostess 6/6 9:00am-5:00pm (8h) Hai…" at bounding box center [1293, 449] width 145 height 626
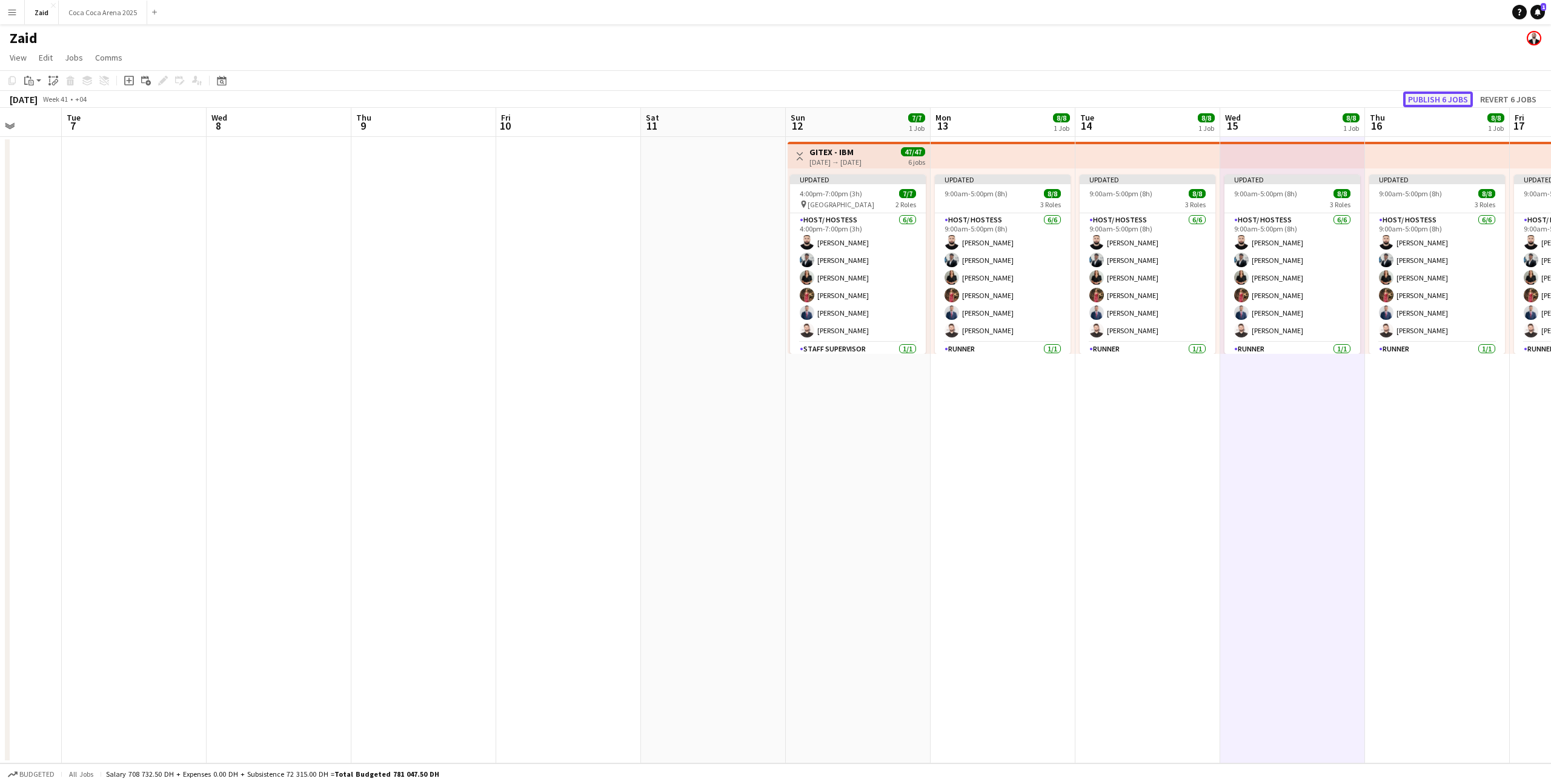
click at [890, 100] on button "Publish 6 jobs" at bounding box center [1438, 99] width 70 height 16
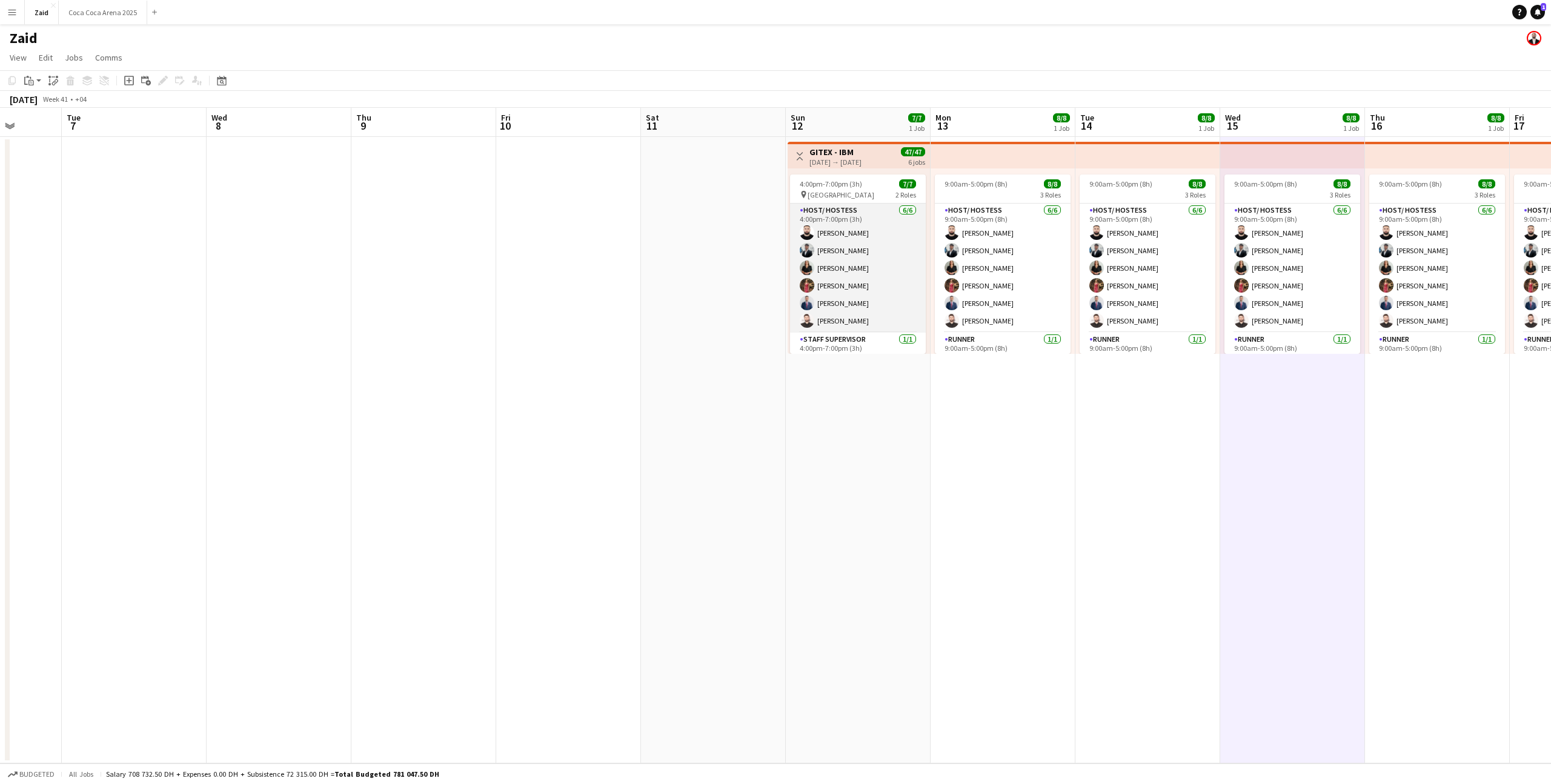
click at [854, 262] on app-card-role "Host/ Hostess 6/6 4:00pm-7:00pm (3h) Haitham Hammoud Osama Hejazi Daryna Ihnate…" at bounding box center [858, 267] width 136 height 129
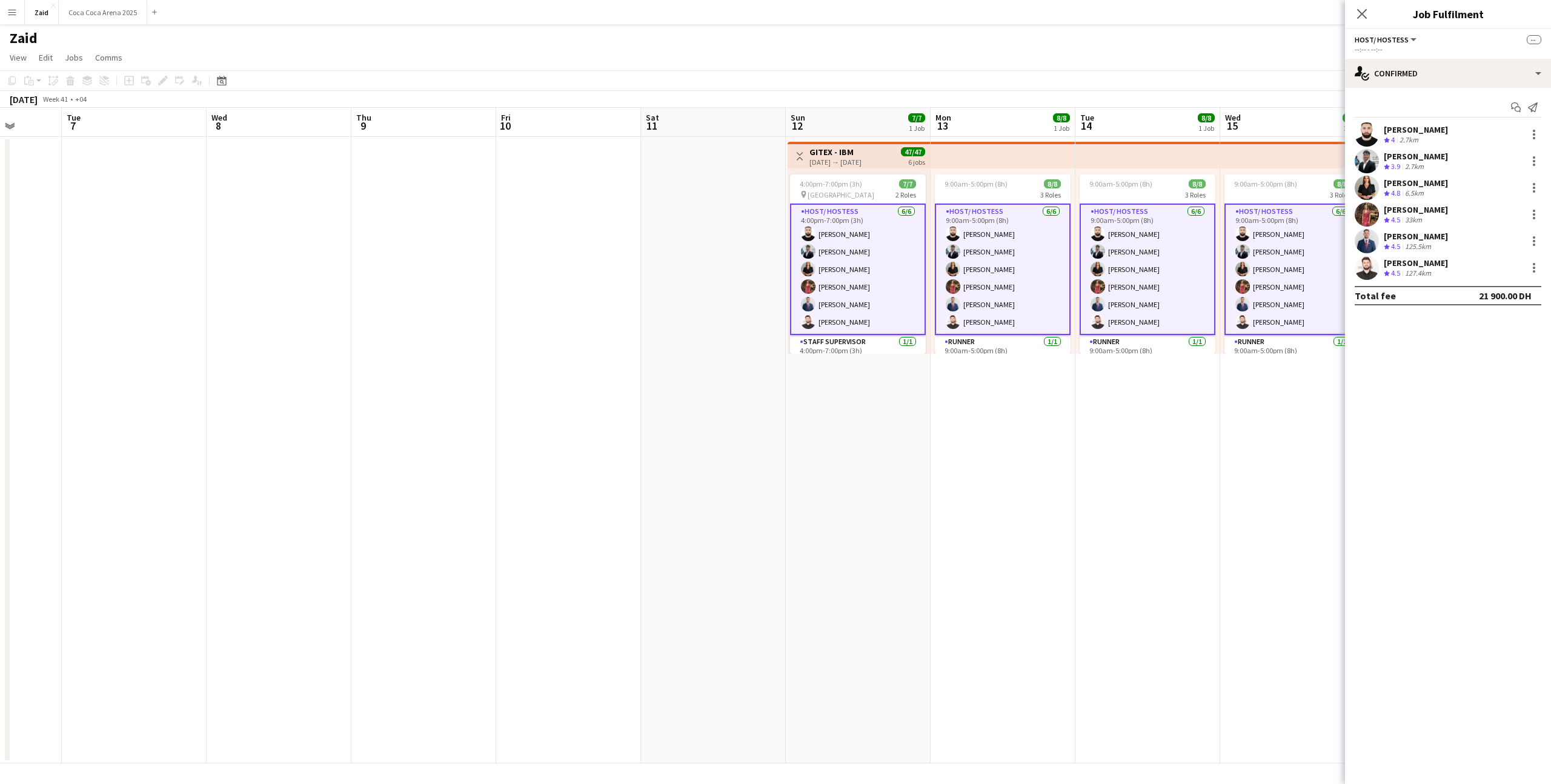
click at [890, 254] on div "Haitham Hammoud Crew rating 4 2.7km Osama Hejazi Crew rating 3.9 2.7km Daryna I…" at bounding box center [1448, 201] width 206 height 157
click at [890, 258] on div "Yamen Zayegh" at bounding box center [1416, 263] width 64 height 11
click at [890, 236] on div "Mohammad Al Taweel" at bounding box center [1416, 236] width 64 height 11
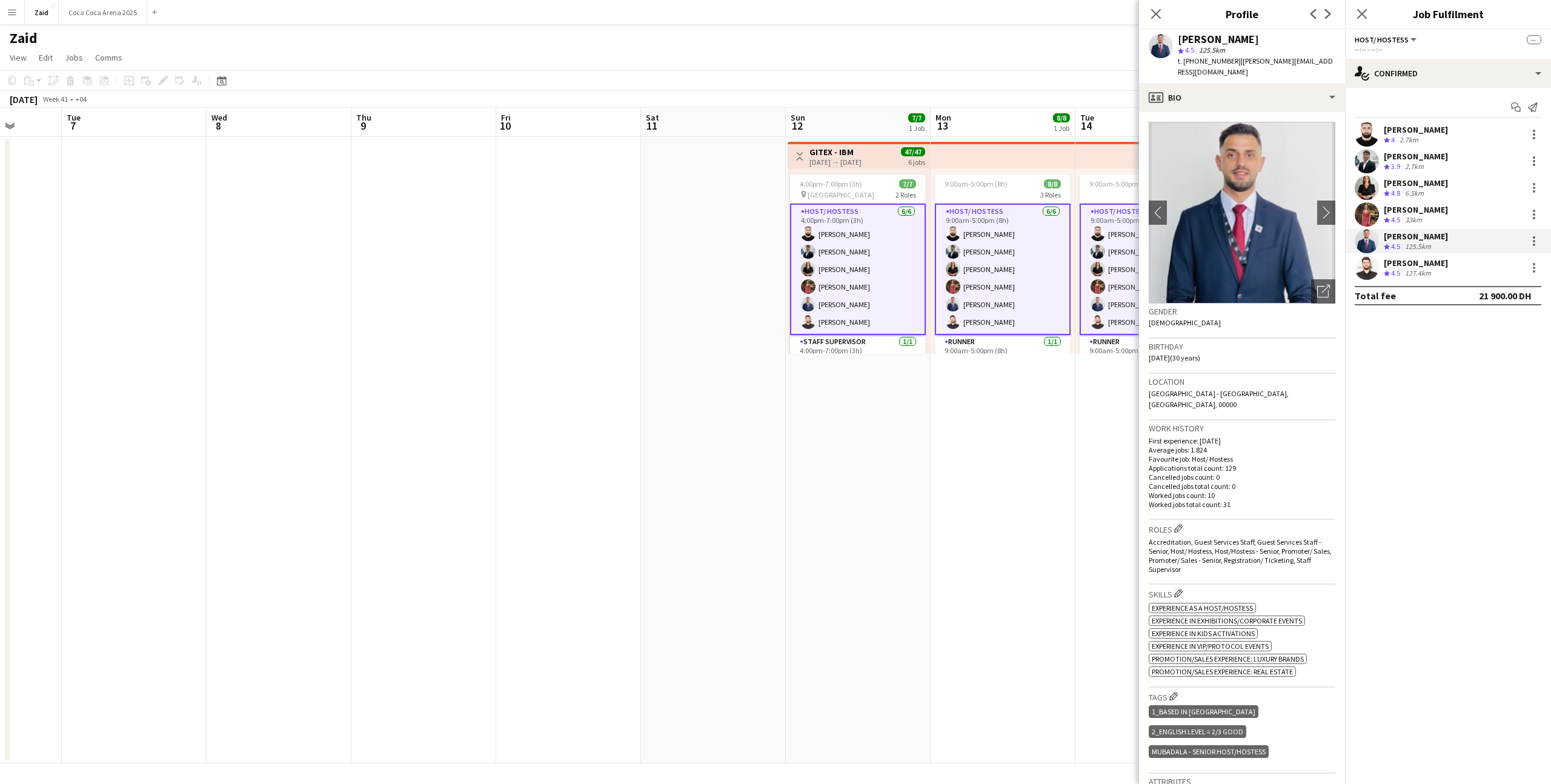
click at [890, 164] on div "2.7km" at bounding box center [1414, 167] width 23 height 10
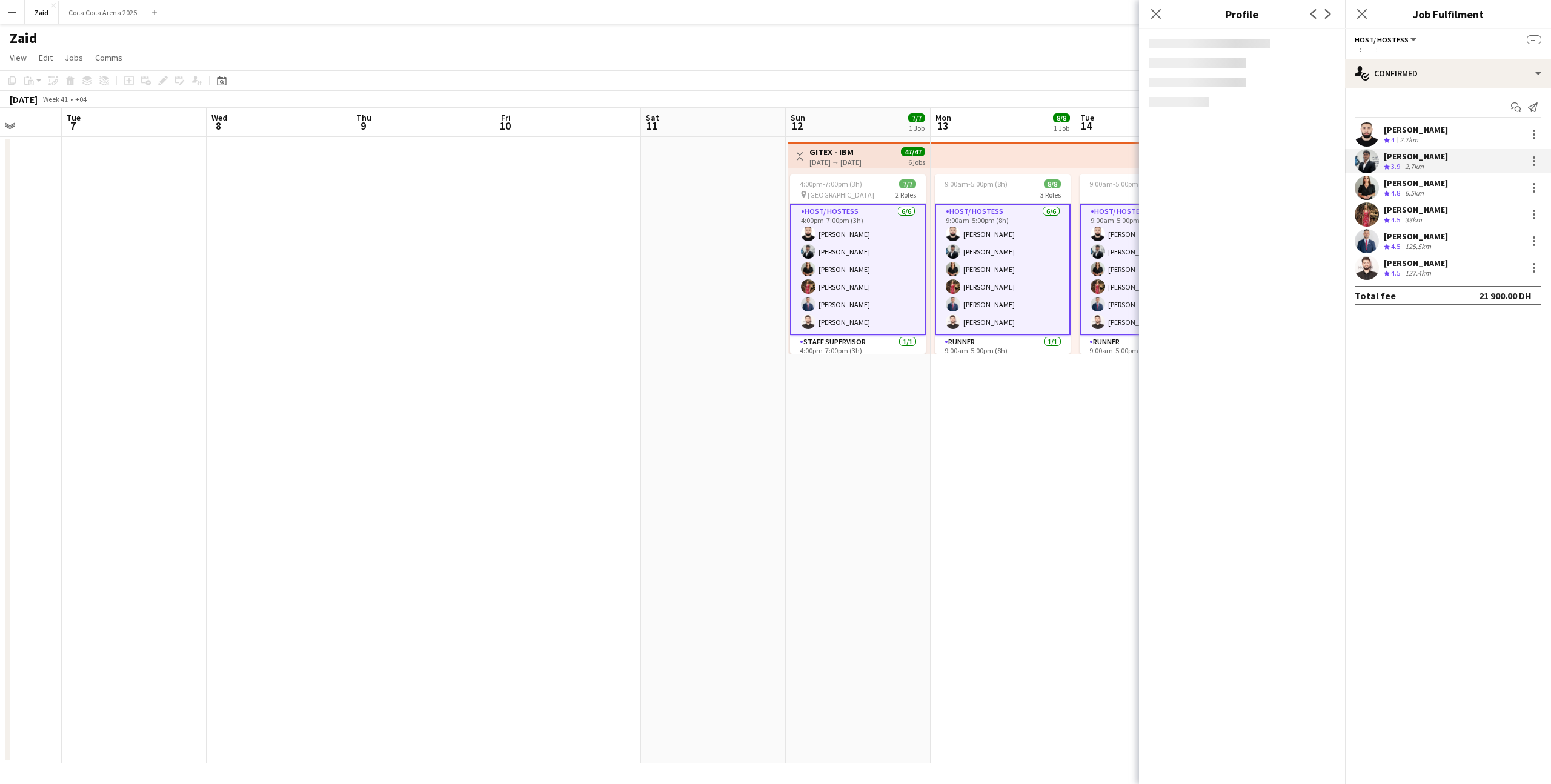
click at [890, 143] on div "2.7km" at bounding box center [1409, 140] width 23 height 10
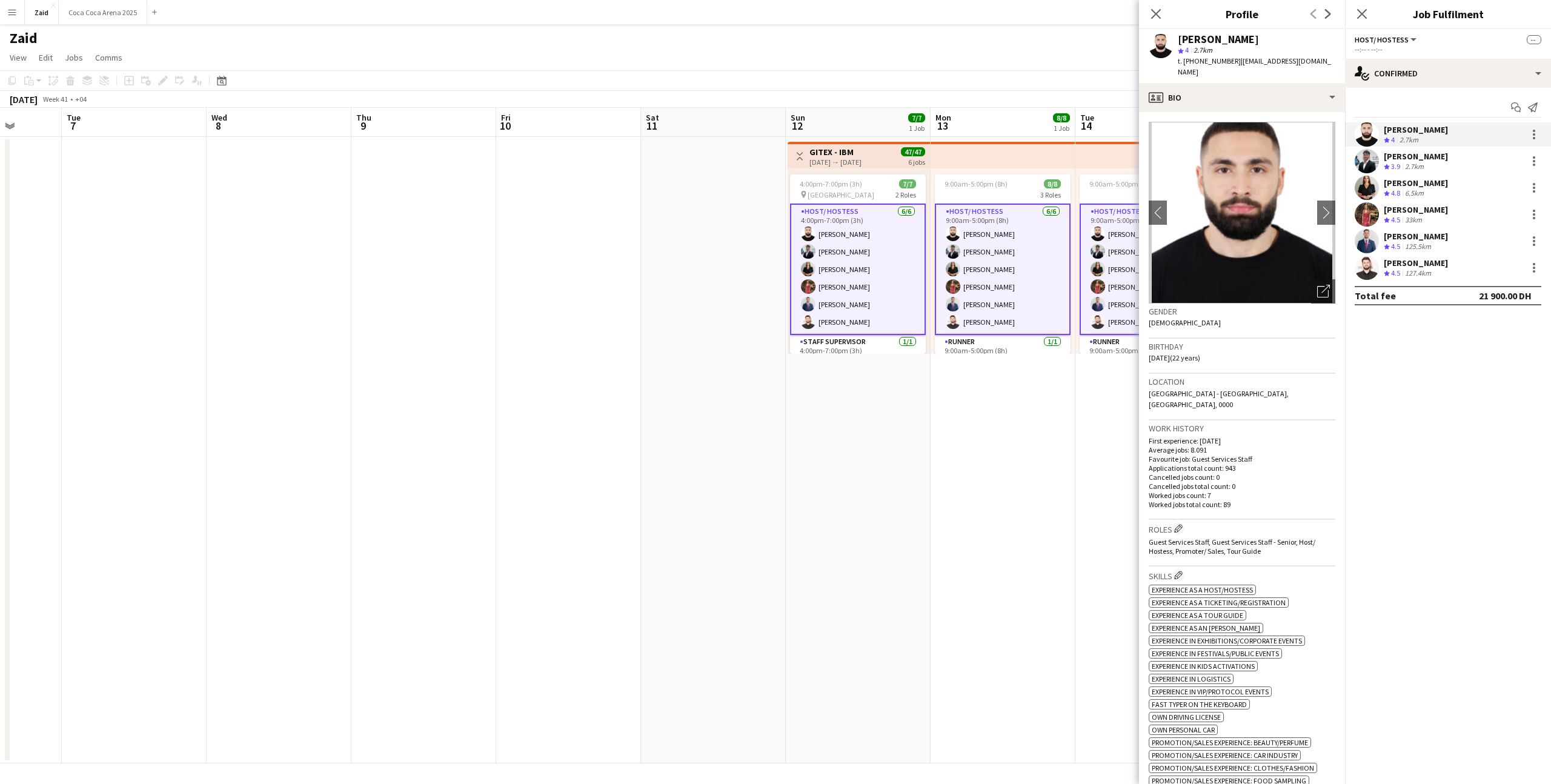
click at [890, 399] on app-date-cell "9:00am-5:00pm (8h) 8/8 3 Roles Host/ Hostess 6/6 9:00am-5:00pm (8h) Haitham Ham…" at bounding box center [1003, 449] width 145 height 626
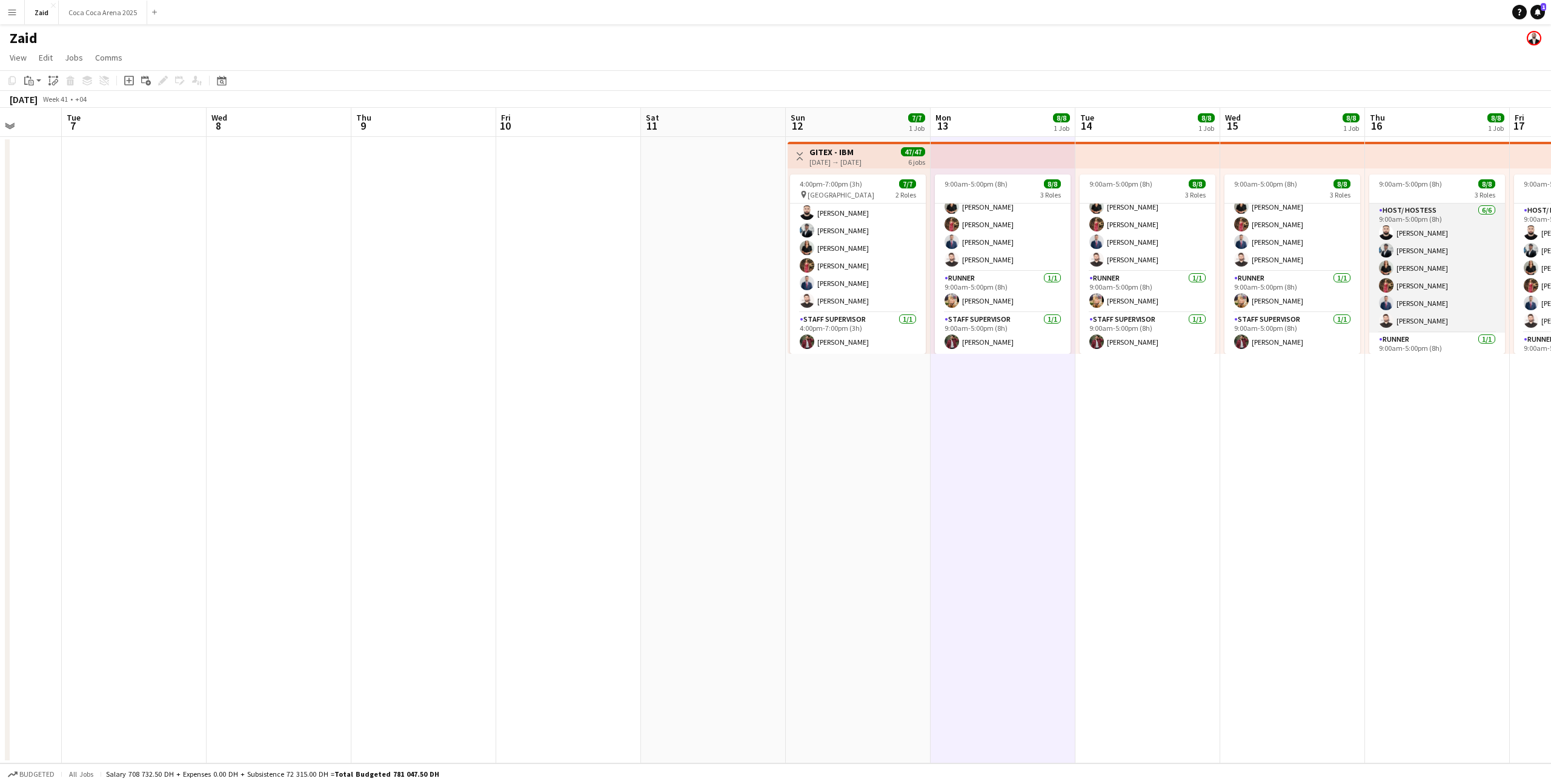
scroll to position [61, 0]
